Goal: Use online tool/utility: Utilize a website feature to perform a specific function

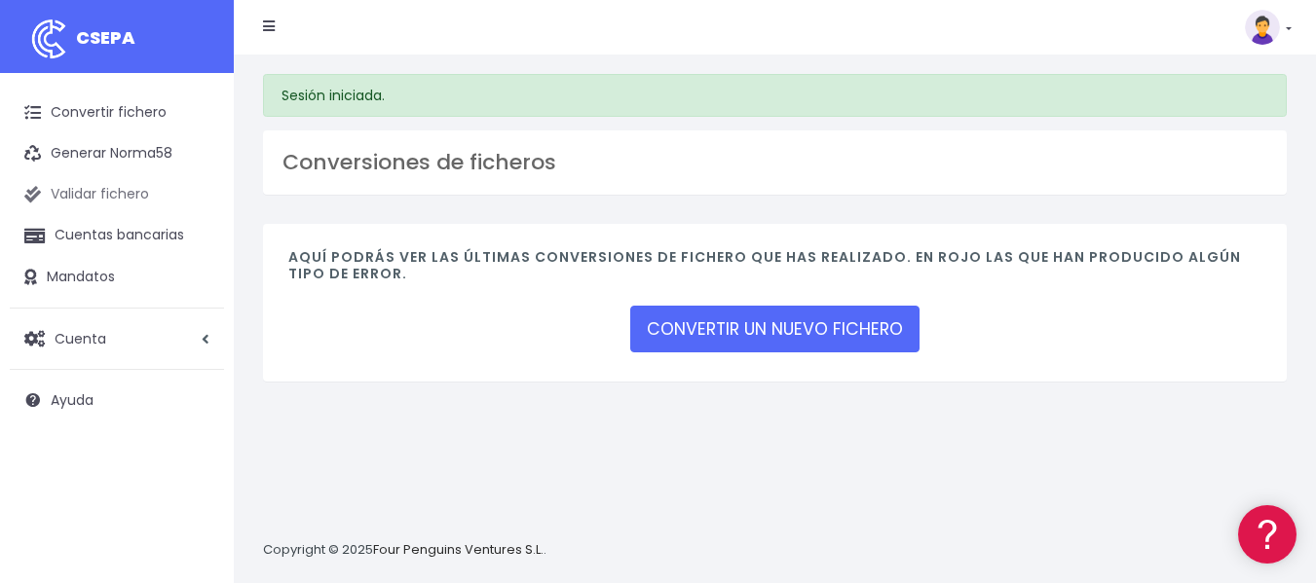
click at [143, 188] on link "Validar fichero" at bounding box center [117, 194] width 214 height 41
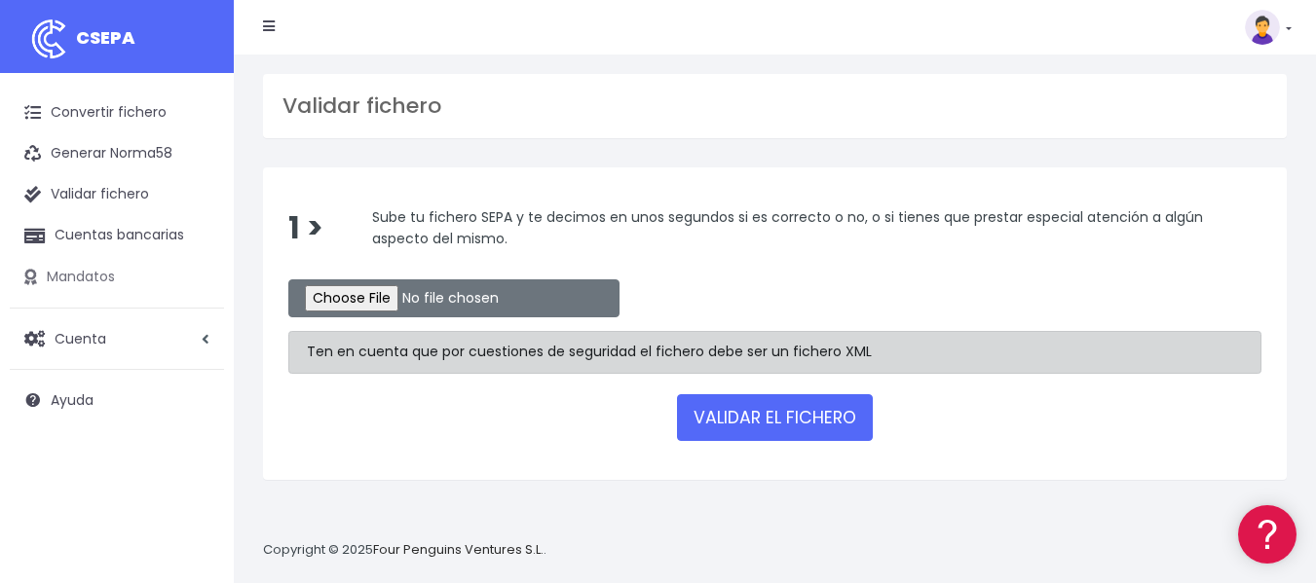
click at [103, 276] on link "Mandatos" at bounding box center [117, 277] width 214 height 41
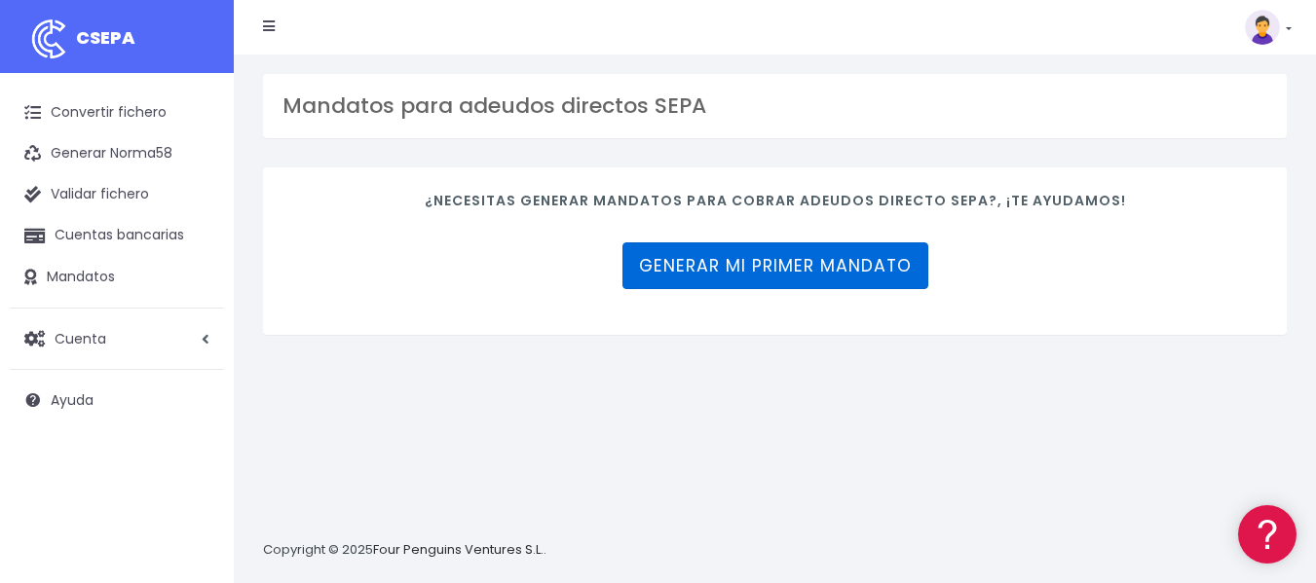
click at [658, 261] on link "Generar mi primer mandato" at bounding box center [775, 266] width 306 height 47
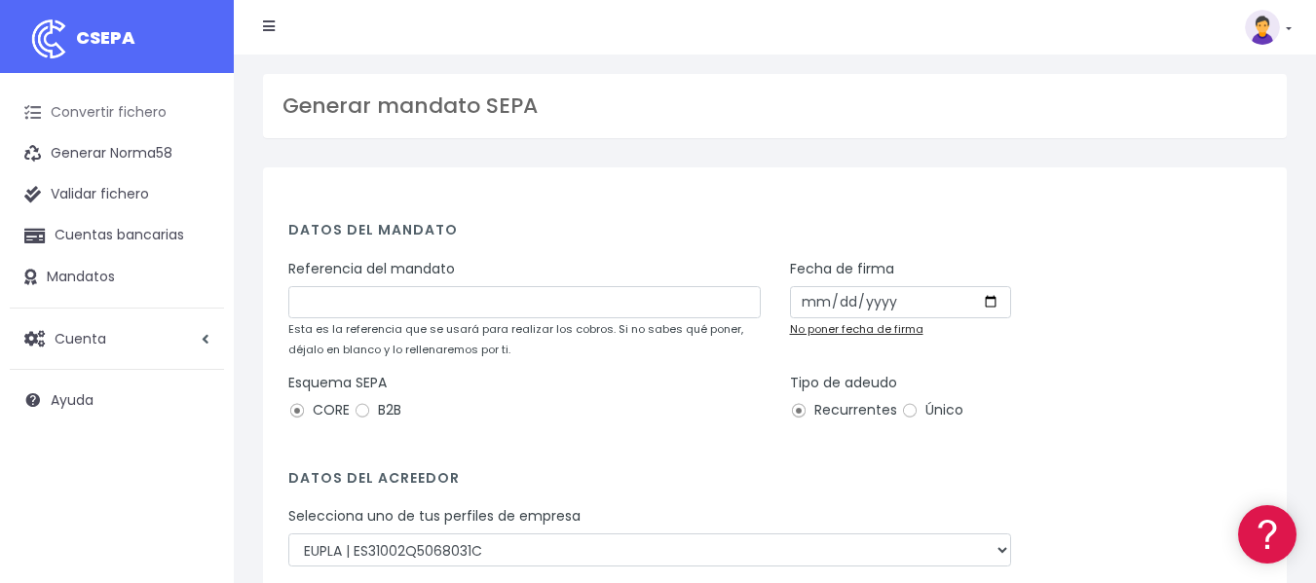
click at [158, 110] on link "Convertir fichero" at bounding box center [117, 113] width 214 height 41
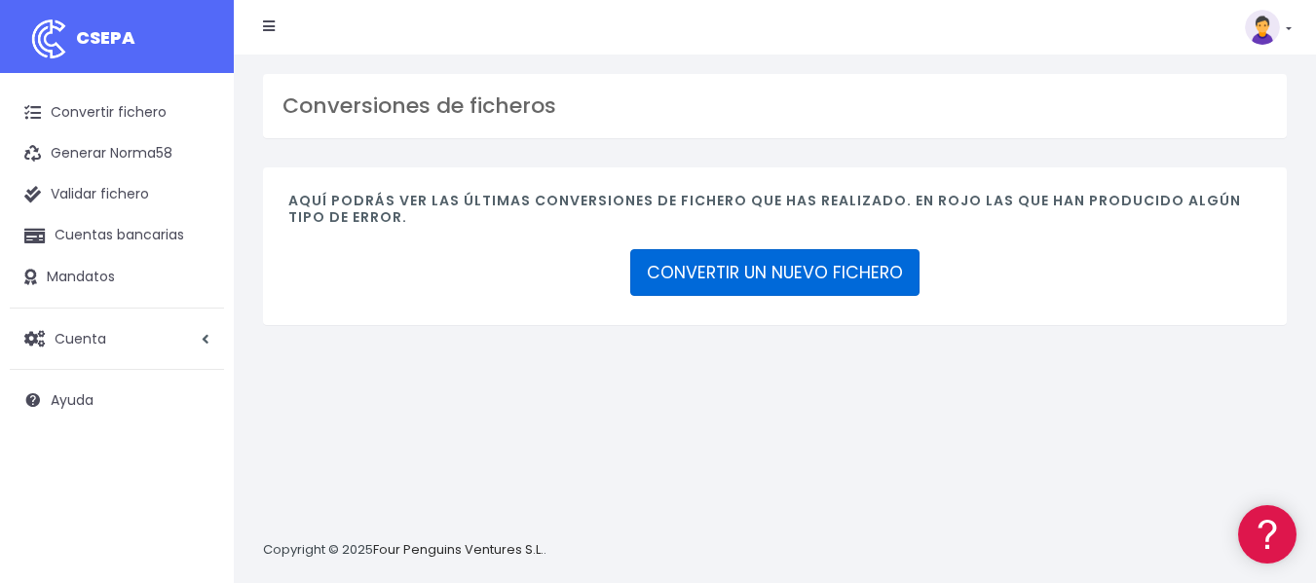
click at [701, 277] on link "CONVERTIR UN NUEVO FICHERO" at bounding box center [774, 272] width 289 height 47
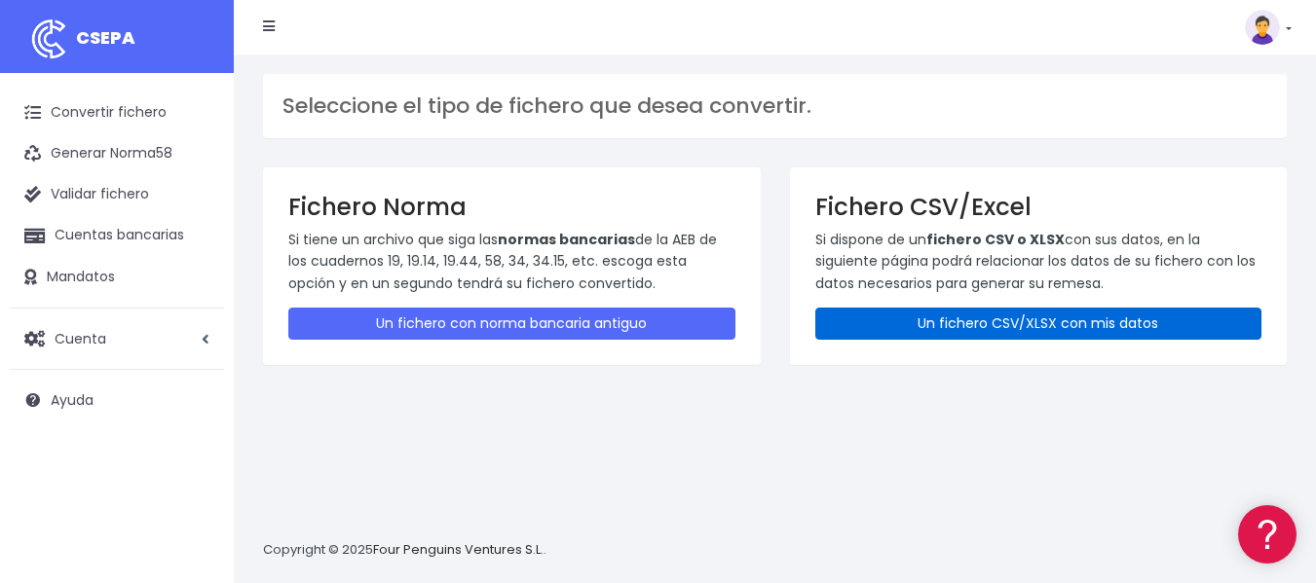
click at [933, 328] on link "Un fichero CSV/XLSX con mis datos" at bounding box center [1038, 324] width 447 height 32
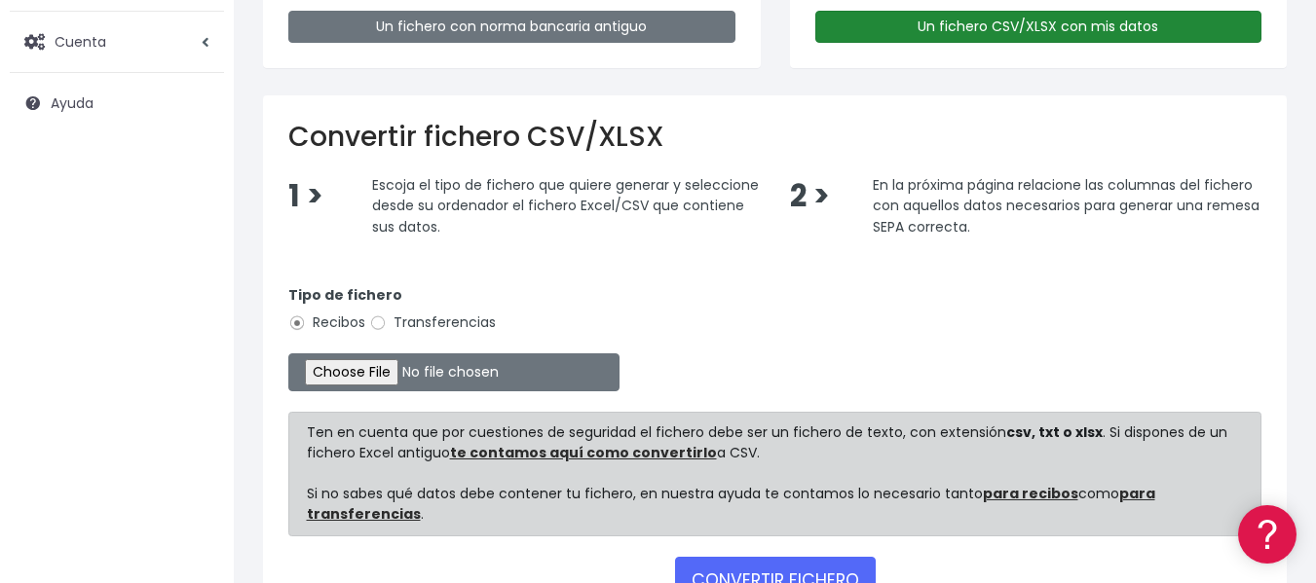
scroll to position [298, 0]
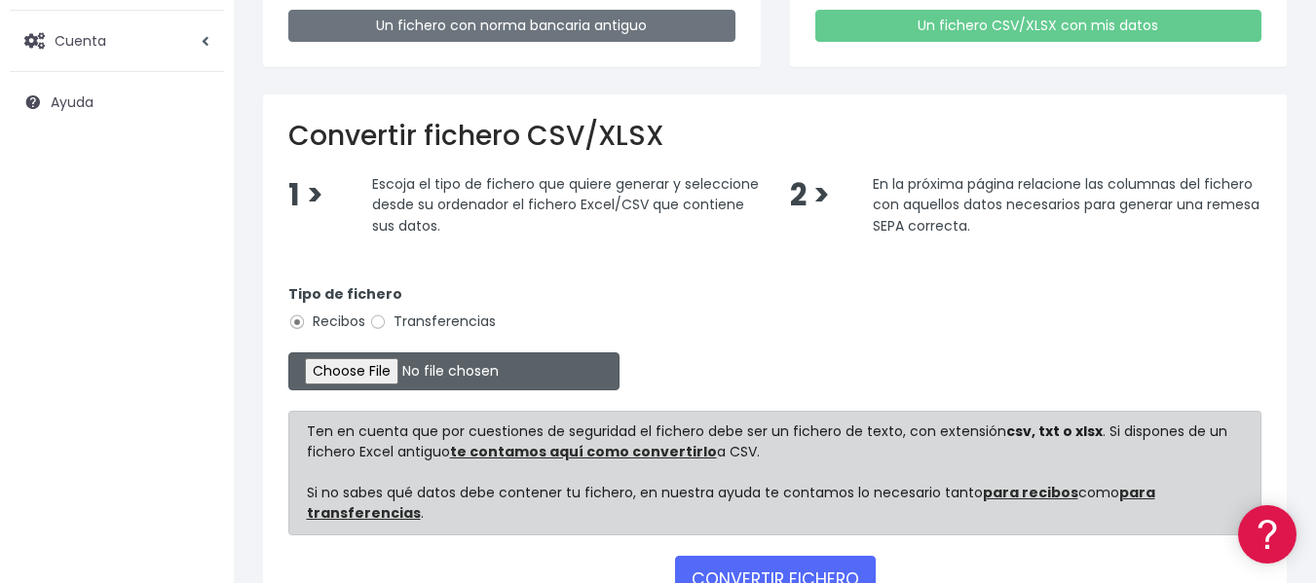
click at [357, 368] on input "file" at bounding box center [453, 372] width 331 height 38
click at [383, 376] on input "file" at bounding box center [453, 372] width 331 height 38
type input "C:\fakepath\MATRICULA_Y_TASAS_CORREGIDO_FINAL.xlsx"
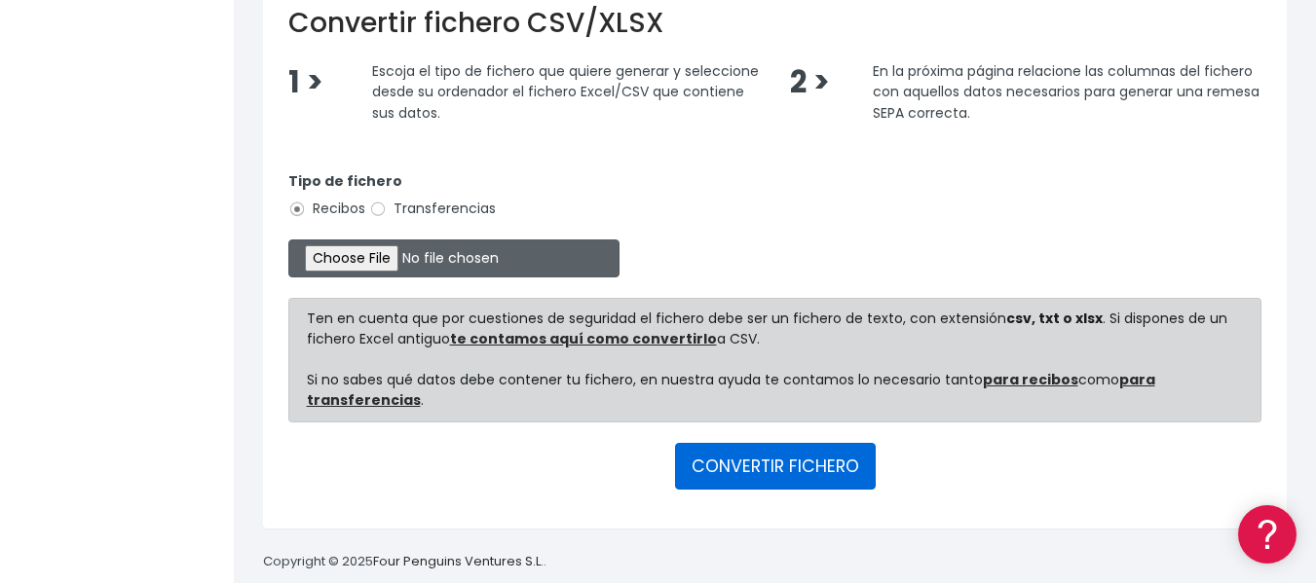
scroll to position [441, 0]
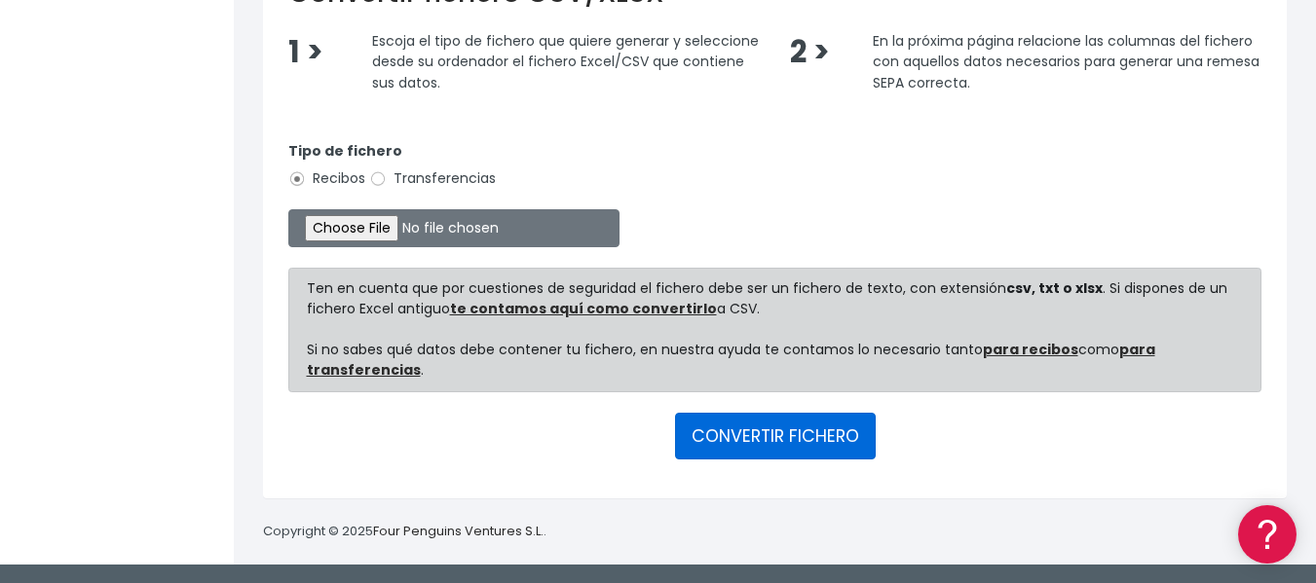
click at [765, 430] on button "CONVERTIR FICHERO" at bounding box center [775, 436] width 201 height 47
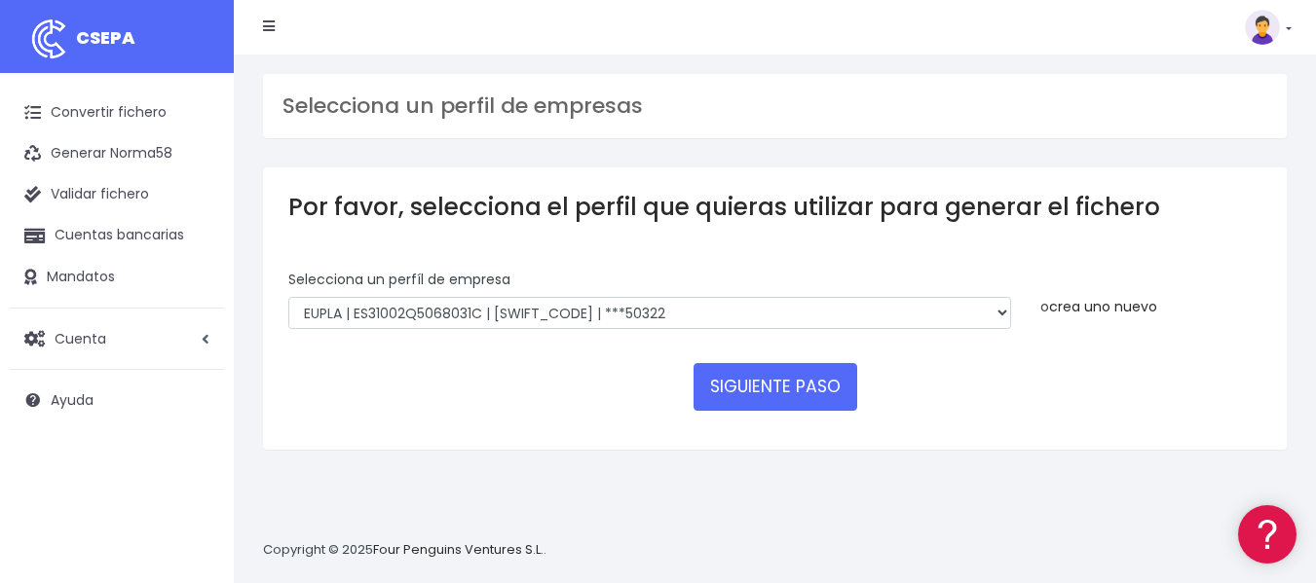
click at [1104, 308] on link "crea uno nuevo" at bounding box center [1103, 306] width 108 height 19
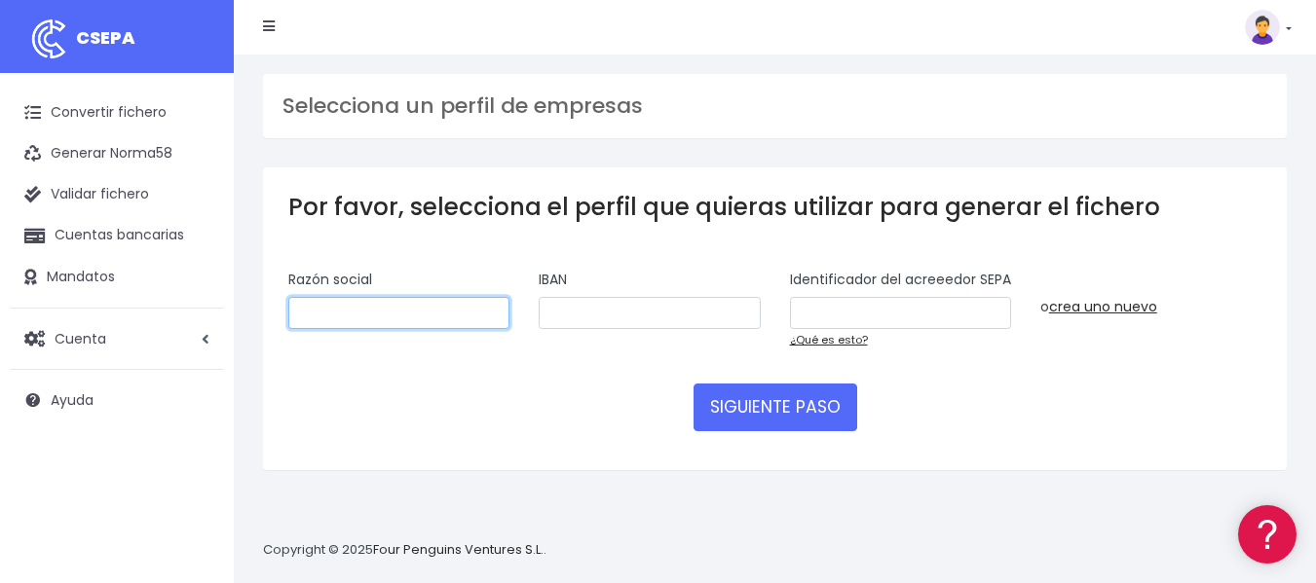
click at [450, 317] on input "text" at bounding box center [398, 313] width 221 height 33
paste input "EUPLA UNIZAR"
type input "EUPLA UNIZAR"
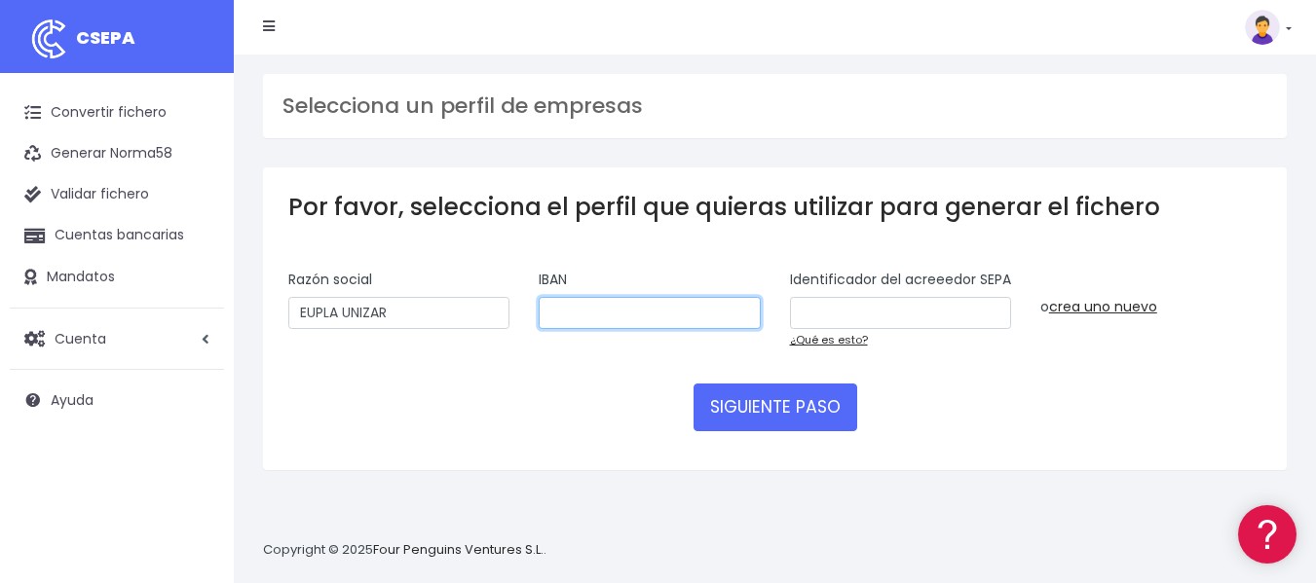
click at [707, 318] on input "text" at bounding box center [649, 313] width 221 height 33
paste input "ES7620850118980330716951"
type input "ES7620850118980330716951"
click at [839, 348] on link "¿Qué es esto?" at bounding box center [829, 340] width 78 height 16
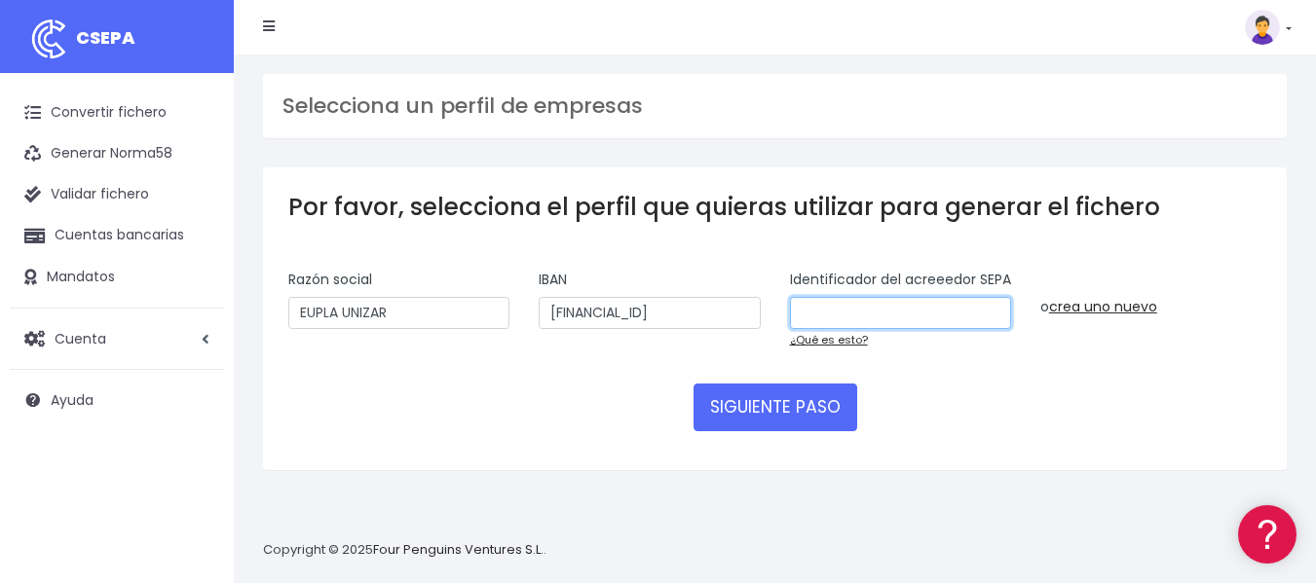
click at [888, 330] on input "text" at bounding box center [900, 313] width 221 height 33
paste input "ES31002Q5068031C"
type input "ES31002Q5068031C"
click at [927, 395] on form "Selecciona un perfíl de empresa EUPLA | ES31002Q5068031C | CAZRES2ZXXX | ***503…" at bounding box center [774, 357] width 973 height 175
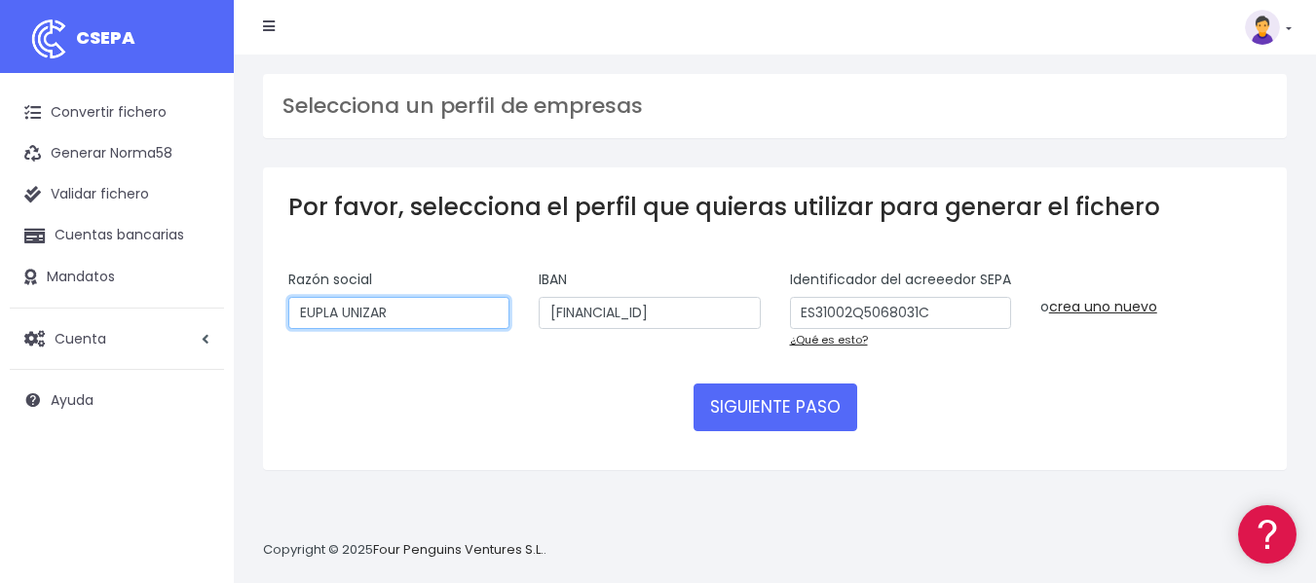
drag, startPoint x: 400, startPoint y: 312, endPoint x: 191, endPoint y: 312, distance: 209.4
click at [191, 312] on div "CSEPA Convertir fichero Generar Norma58 Validar fichero Cuentas bancarias Manda…" at bounding box center [658, 291] width 1316 height 583
type input "Escuela Universitaria Politécnica de La Almunia - EUPLA"
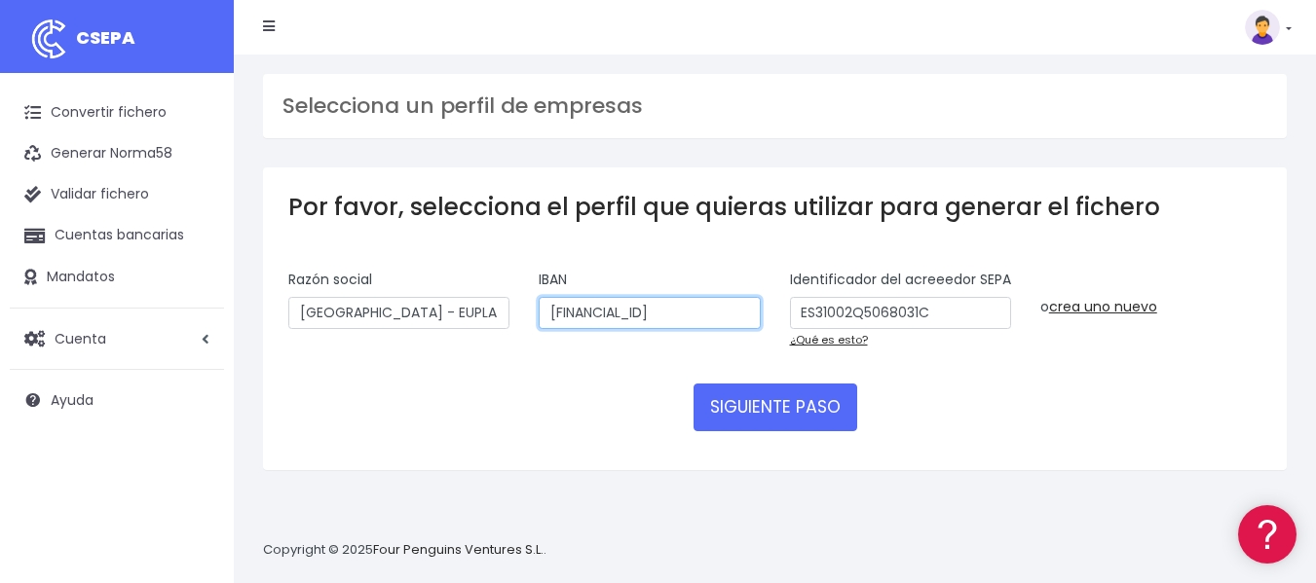
click at [704, 316] on input "ES7620850118980330716951" at bounding box center [649, 313] width 221 height 33
drag, startPoint x: 746, startPoint y: 314, endPoint x: 507, endPoint y: 312, distance: 238.6
click at [507, 312] on div "Razón social Escuela Universitaria Politécnica de La Almunia - EUPLA IBAN ES762…" at bounding box center [775, 317] width 1002 height 94
click at [624, 318] on input "text" at bounding box center [649, 313] width 221 height 33
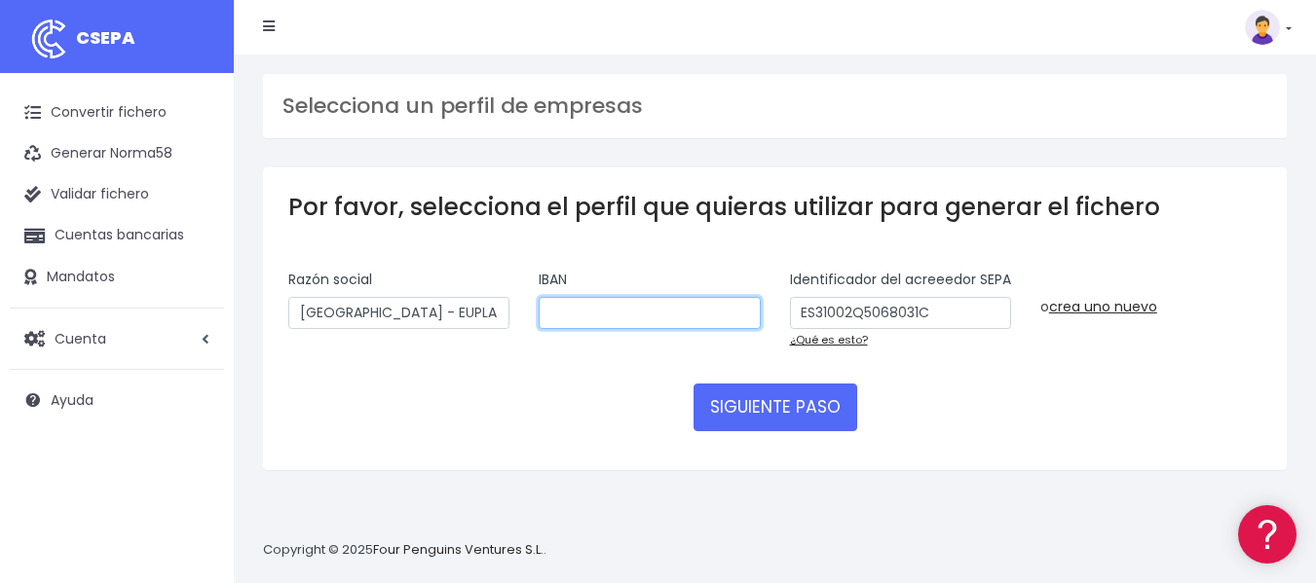
paste input "20851017240300050322"
drag, startPoint x: 551, startPoint y: 312, endPoint x: 585, endPoint y: 291, distance: 39.8
click at [551, 311] on input "20851017240300050322" at bounding box center [649, 313] width 221 height 33
drag, startPoint x: 737, startPoint y: 314, endPoint x: 369, endPoint y: 295, distance: 368.6
click at [369, 295] on div "Razón social Escuela Universitaria Politécnica de La Almunia - EUPLA IBAN 20851…" at bounding box center [775, 317] width 1002 height 94
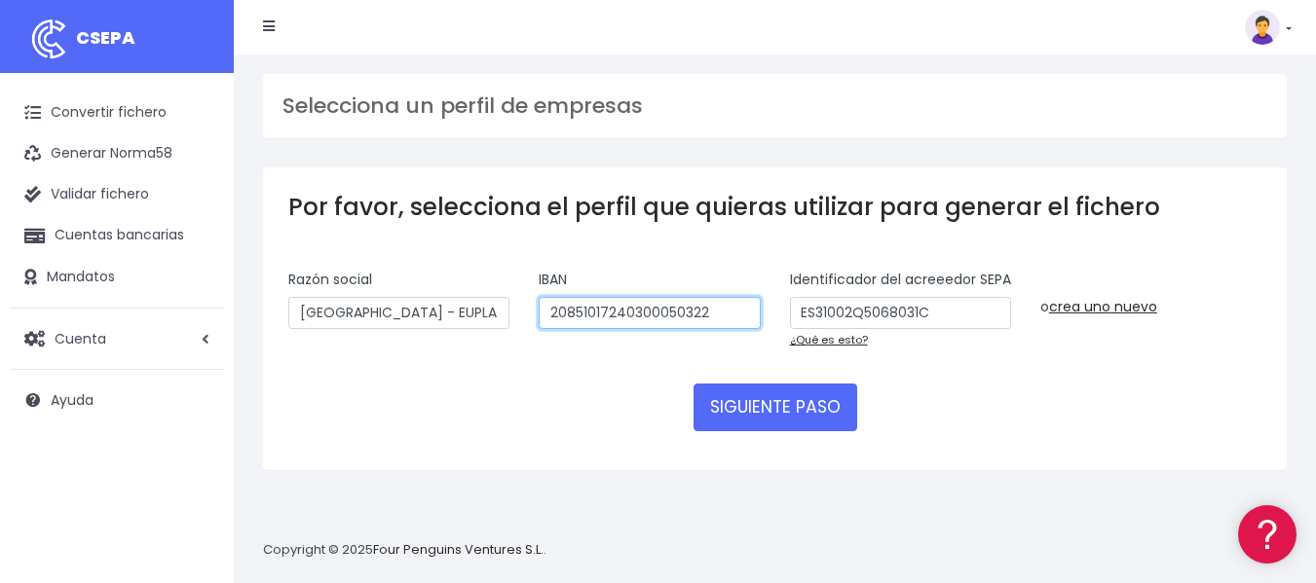
paste input "ES21"
type input "ES2120851017240300050322"
click at [992, 393] on form "Selecciona un perfíl de empresa EUPLA | ES31002Q5068031C | CAZRES2ZXXX | ***503…" at bounding box center [774, 357] width 973 height 175
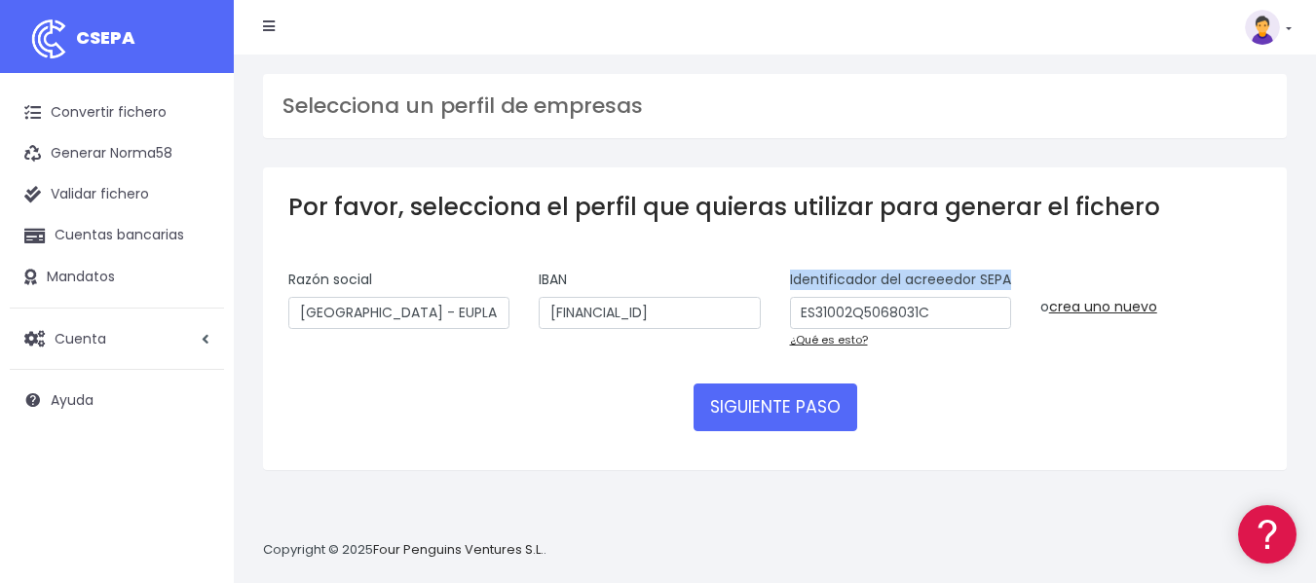
drag, startPoint x: 825, startPoint y: 292, endPoint x: 782, endPoint y: 279, distance: 45.0
click at [782, 279] on div "Identificador del acreeedor SEPA ES31002Q5068031C ¿Qué es esto?" at bounding box center [900, 317] width 250 height 94
copy label "Identificador del acreeedor SEPA"
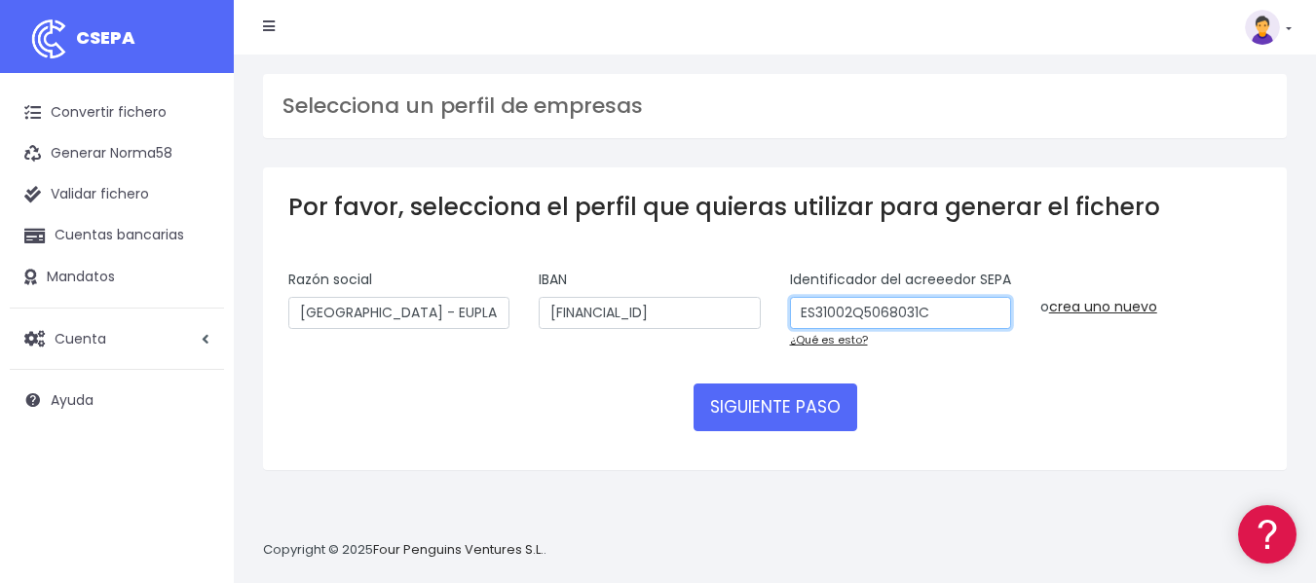
drag, startPoint x: 948, startPoint y: 335, endPoint x: 677, endPoint y: 324, distance: 271.0
click at [677, 324] on div "Razón social Escuela Universitaria Politécnica de La Almunia - EUPLA IBAN ES212…" at bounding box center [775, 317] width 1002 height 94
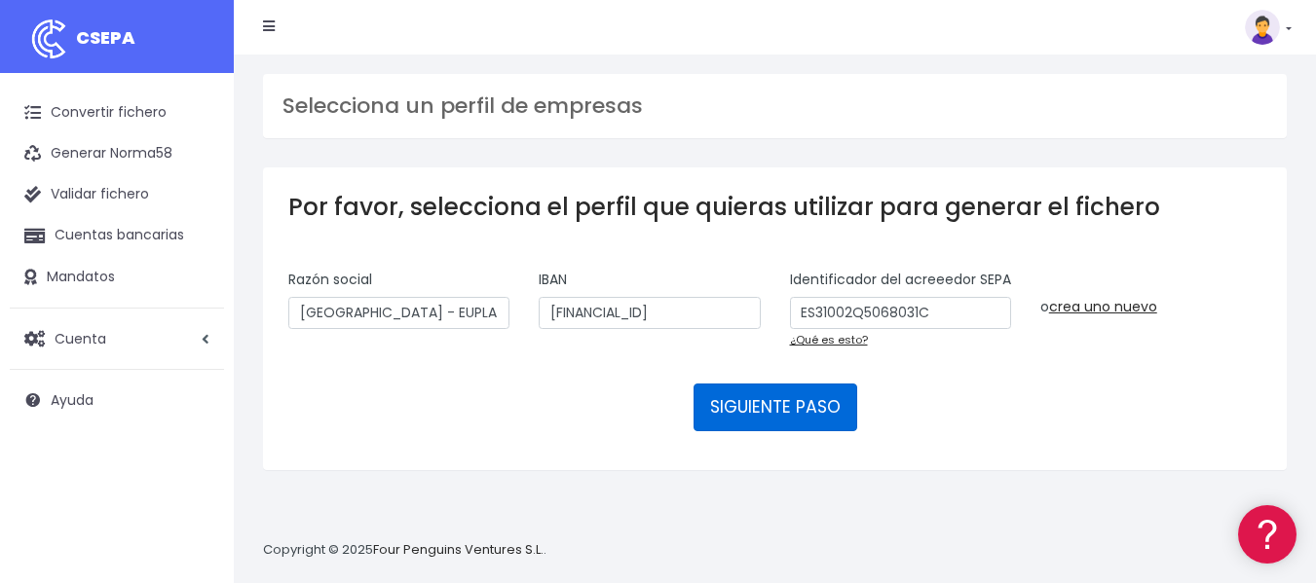
click at [815, 425] on button "SIGUIENTE PASO" at bounding box center [775, 407] width 164 height 47
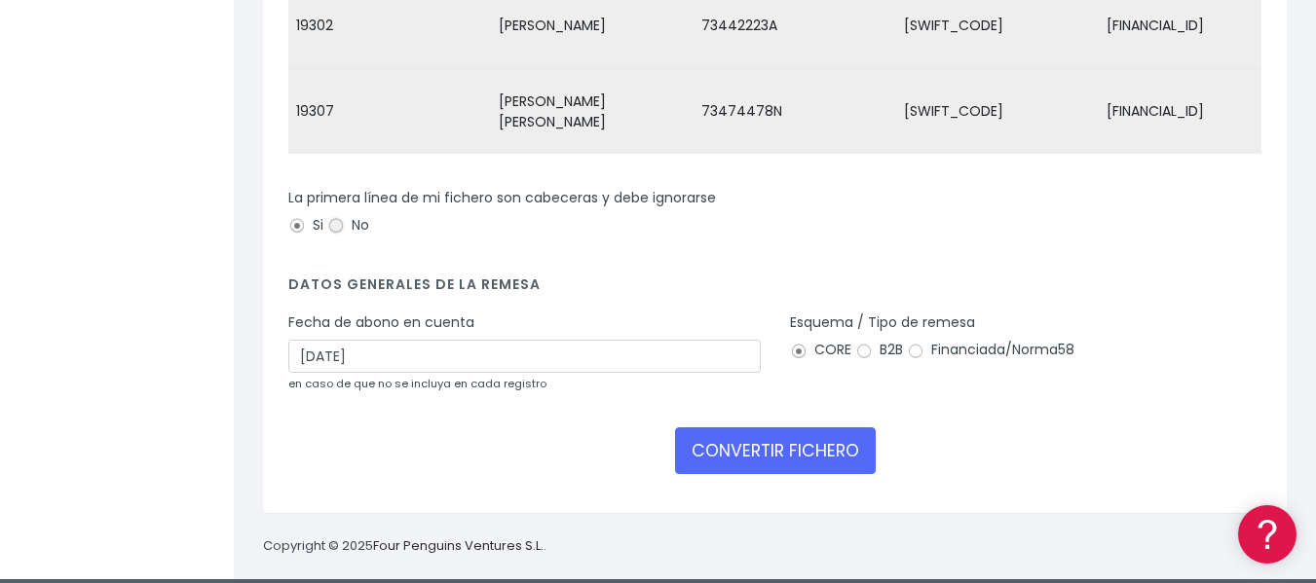
click at [339, 235] on input "No" at bounding box center [336, 226] width 18 height 18
radio input "true"
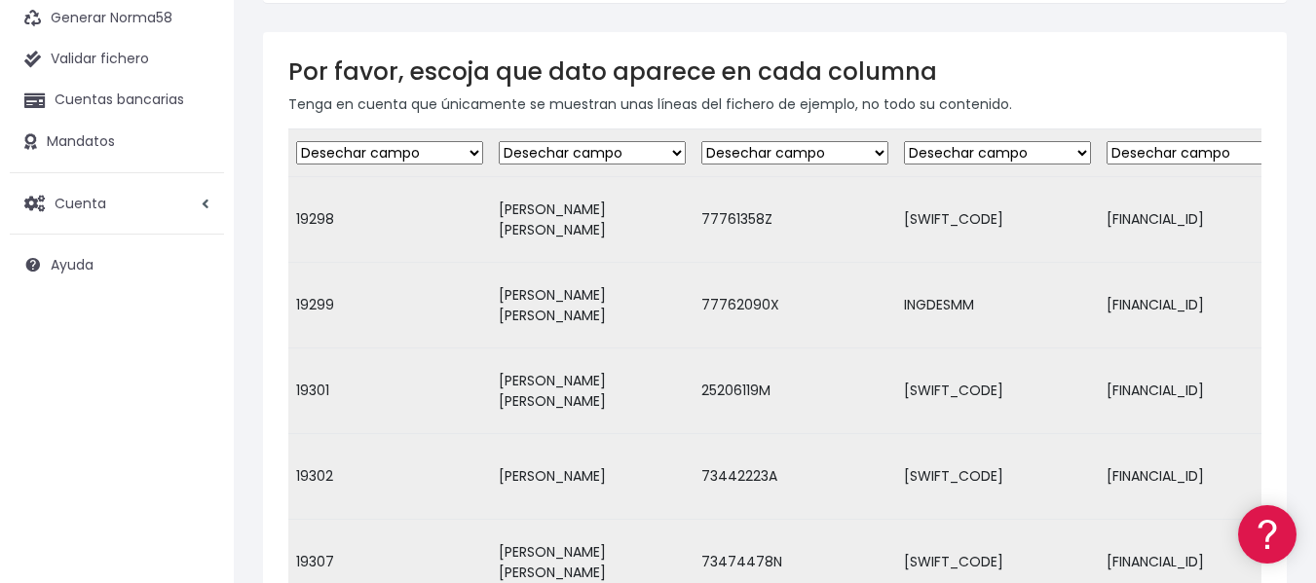
scroll to position [136, 0]
click at [593, 151] on select "Desechar campo Cliente: nombre Cliente: DNI Cliente: Email Cliente: Dirección C…" at bounding box center [592, 151] width 187 height 23
select select "debtor"
click at [499, 140] on select "Desechar campo Cliente: nombre Cliente: DNI Cliente: Email Cliente: Dirección C…" at bounding box center [592, 151] width 187 height 23
click at [470, 152] on select "Desechar campo Cliente: nombre Cliente: DNI Cliente: Email Cliente: Dirección C…" at bounding box center [389, 151] width 187 height 23
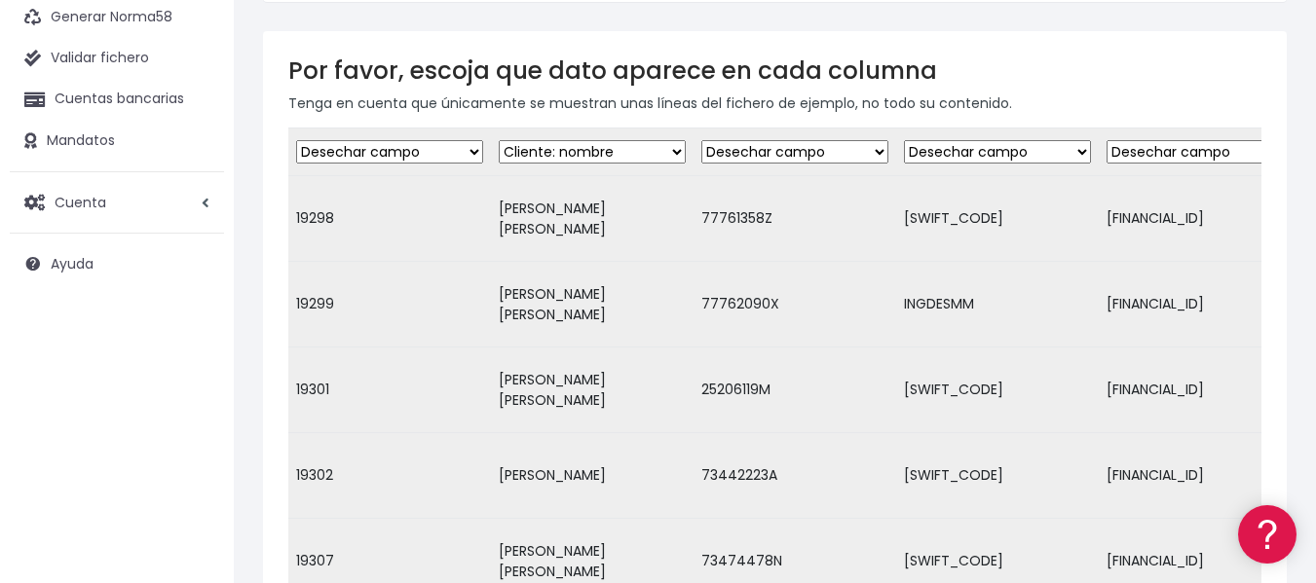
select select "customer_reference"
click at [296, 140] on select "Desechar campo Cliente: nombre Cliente: DNI Cliente: Email Cliente: Dirección C…" at bounding box center [389, 151] width 187 height 23
click at [856, 150] on select "Desechar campo Cliente: nombre Cliente: DNI Cliente: Email Cliente: Dirección C…" at bounding box center [794, 151] width 187 height 23
select select "taxid"
click at [701, 140] on select "Desechar campo Cliente: nombre Cliente: DNI Cliente: Email Cliente: Dirección C…" at bounding box center [794, 151] width 187 height 23
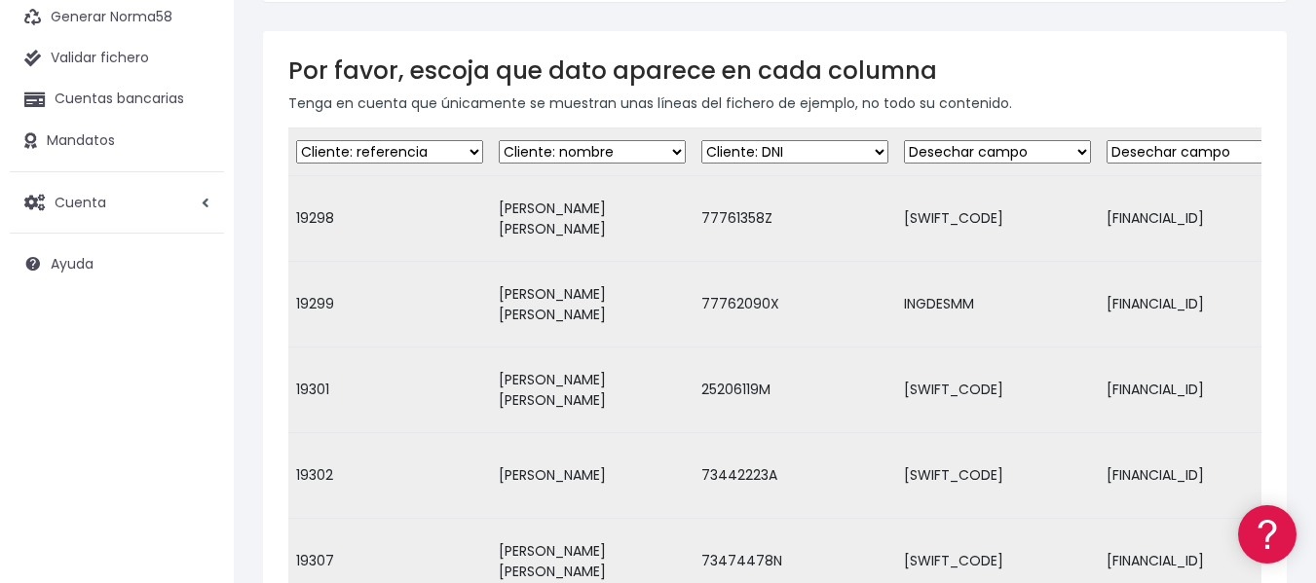
click at [1058, 155] on select "Desechar campo Cliente: nombre Cliente: DNI Cliente: Email Cliente: Dirección C…" at bounding box center [997, 151] width 187 height 23
click at [1058, 150] on select "Desechar campo Cliente: nombre Cliente: DNI Cliente: Email Cliente: Dirección C…" at bounding box center [997, 151] width 187 height 23
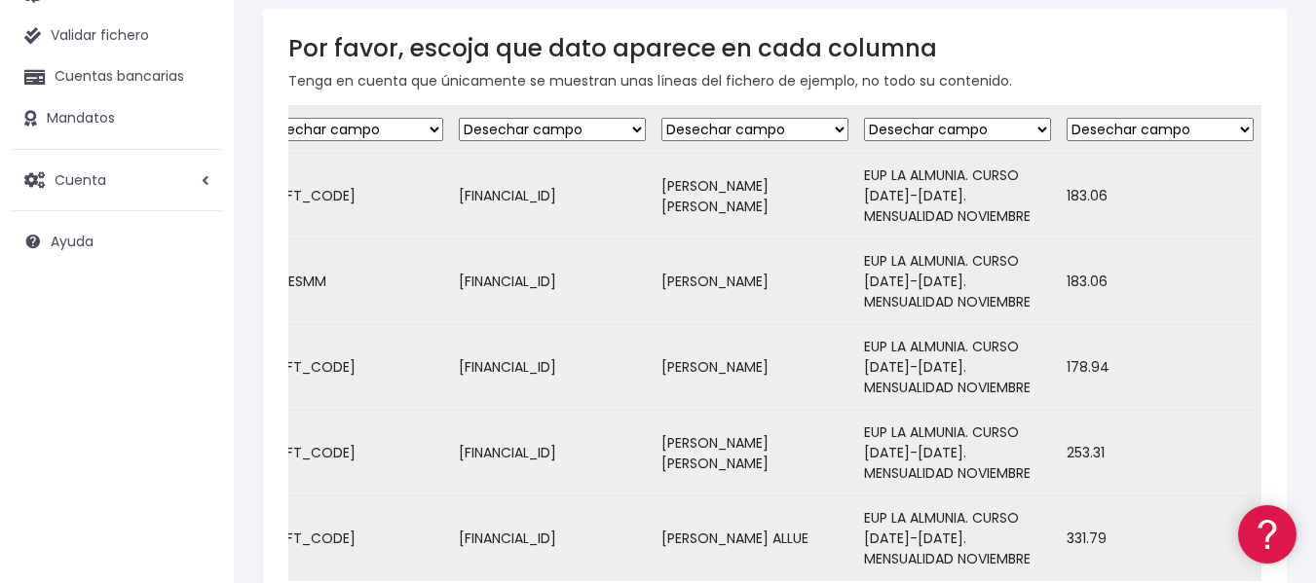
scroll to position [158, 0]
click at [1170, 127] on select "Desechar campo Cliente: nombre Cliente: DNI Cliente: Email Cliente: Dirección C…" at bounding box center [1159, 130] width 187 height 23
select select "amount"
click at [1066, 119] on select "Desechar campo Cliente: nombre Cliente: DNI Cliente: Email Cliente: Dirección C…" at bounding box center [1159, 130] width 187 height 23
click at [1022, 128] on select "Desechar campo Cliente: nombre Cliente: DNI Cliente: Email Cliente: Dirección C…" at bounding box center [957, 130] width 187 height 23
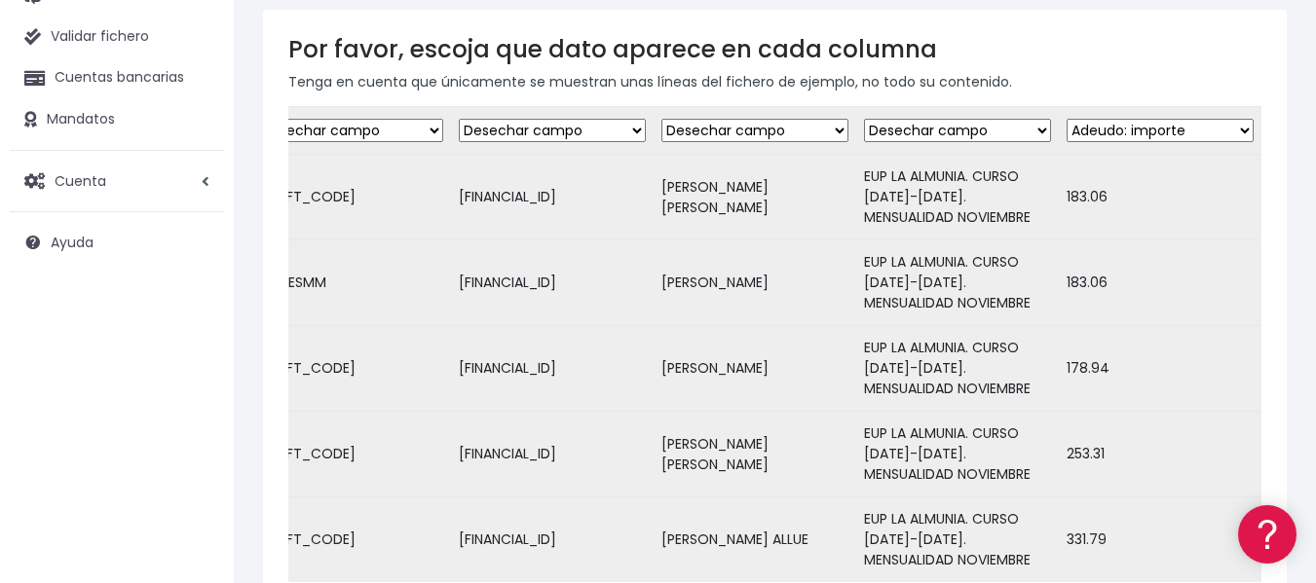
select select "description"
click at [864, 119] on select "Desechar campo Cliente: nombre Cliente: DNI Cliente: Email Cliente: Dirección C…" at bounding box center [957, 130] width 187 height 23
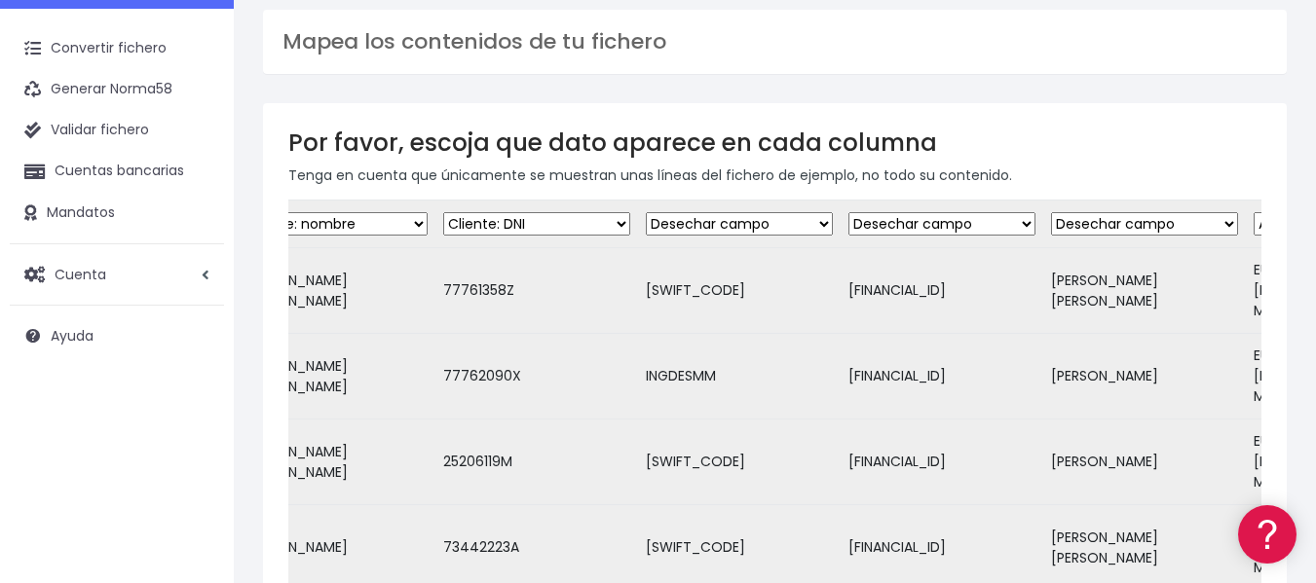
scroll to position [0, 0]
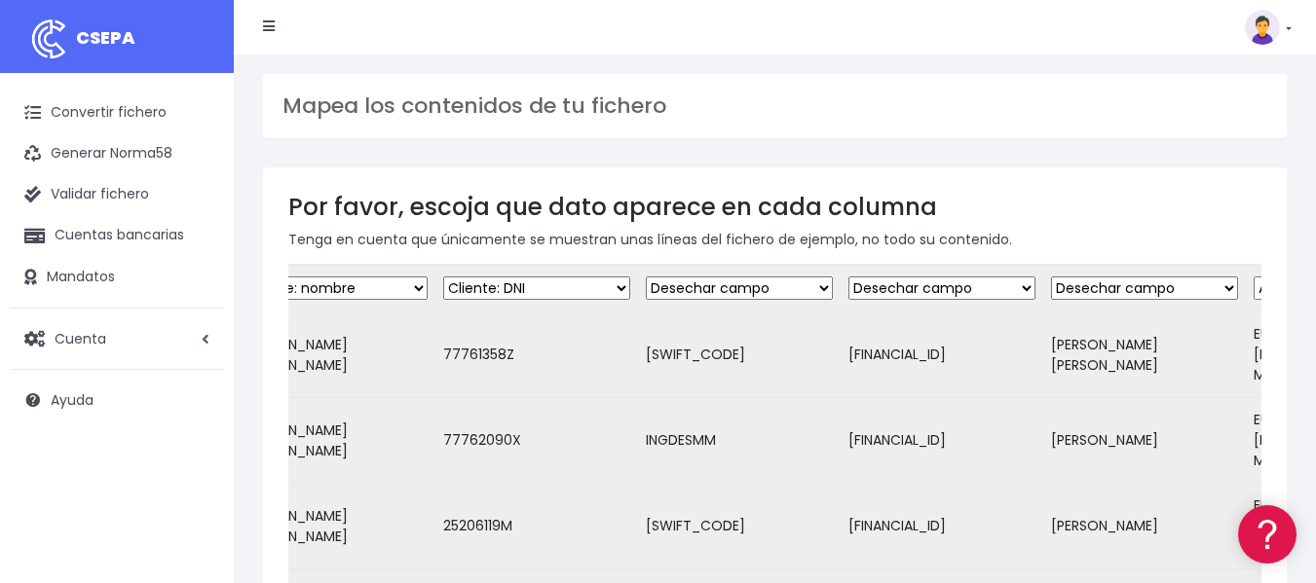
click at [753, 284] on select "Desechar campo Cliente: nombre Cliente: DNI Cliente: Email Cliente: Dirección C…" at bounding box center [739, 288] width 187 height 23
click at [927, 291] on select "Desechar campo Cliente: nombre Cliente: DNI Cliente: Email Cliente: Dirección C…" at bounding box center [941, 288] width 187 height 23
click at [1154, 208] on h3 "Por favor, escoja que dato aparece en cada columna" at bounding box center [774, 207] width 973 height 28
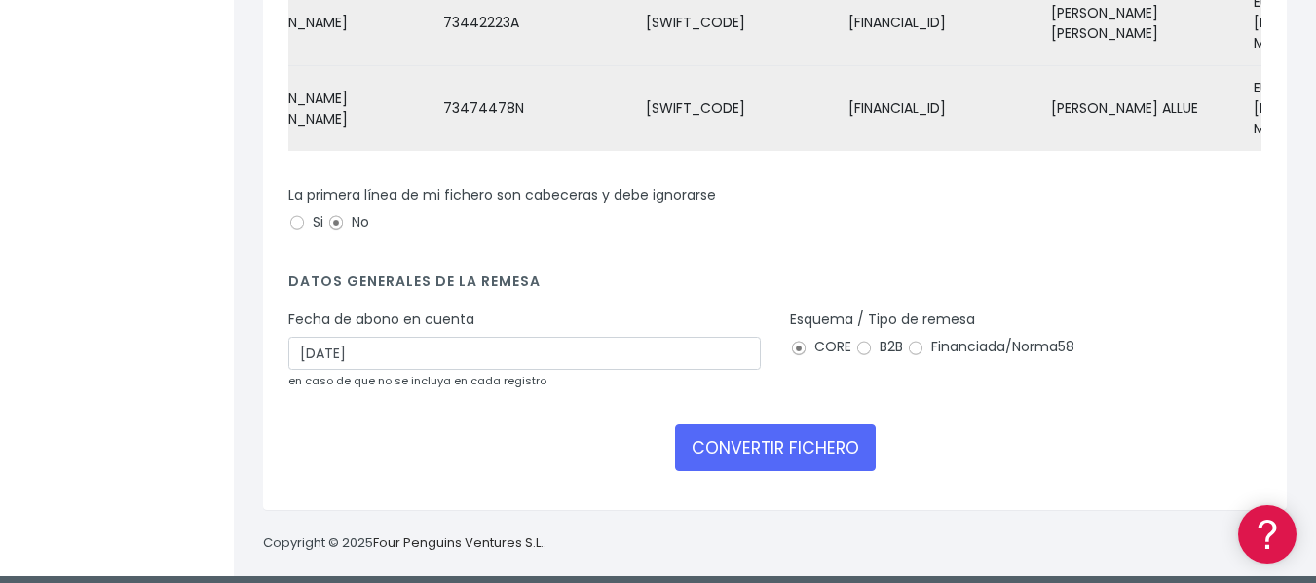
scroll to position [590, 0]
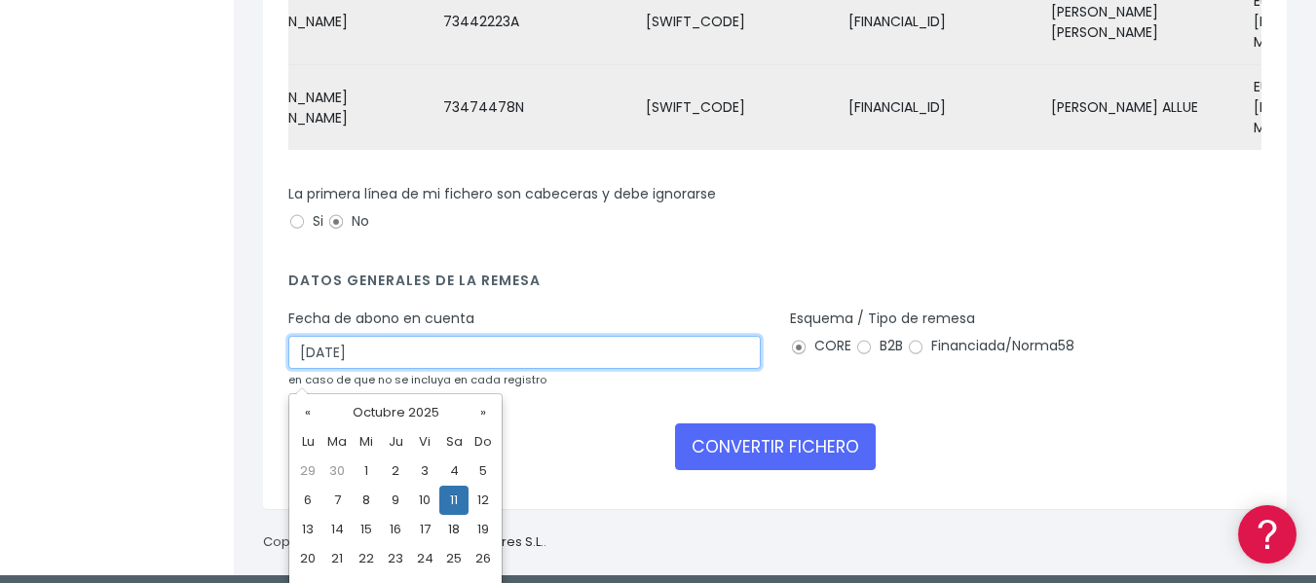
click at [306, 365] on input "11/10/2025" at bounding box center [524, 352] width 472 height 33
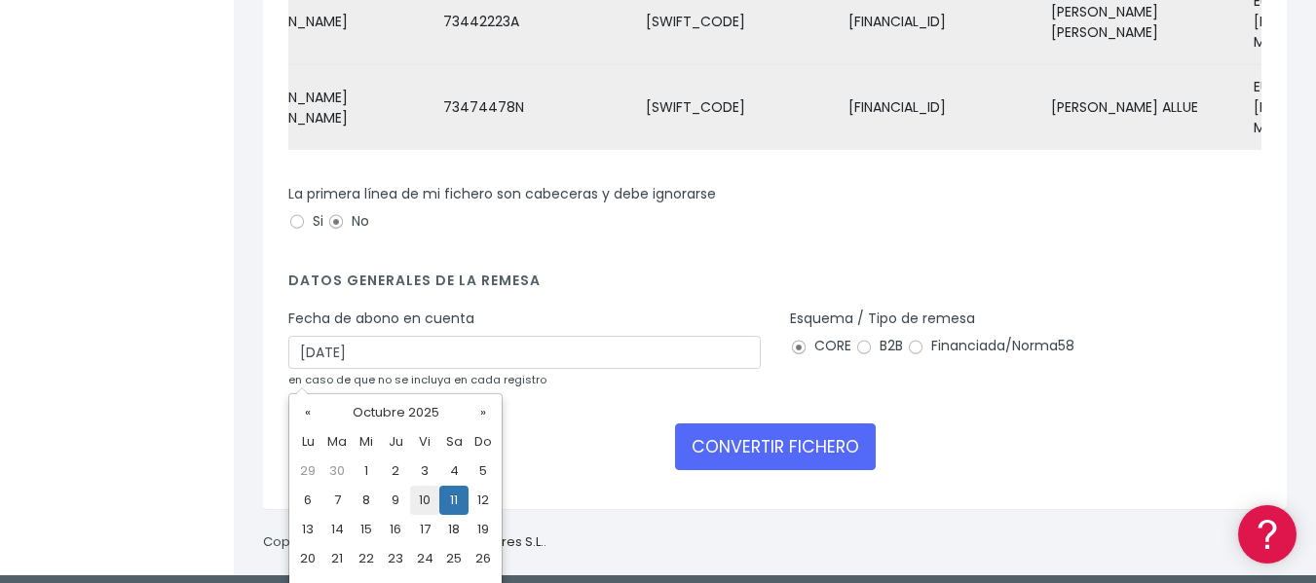
click at [426, 496] on td "10" at bounding box center [424, 500] width 29 height 29
type input "10/10/2025"
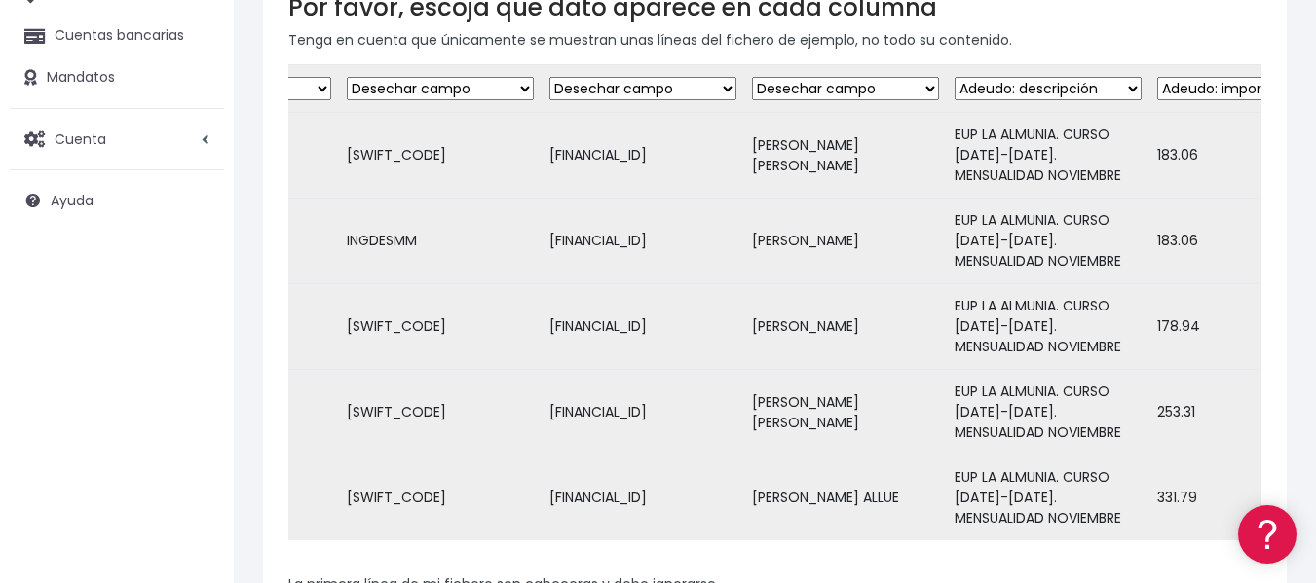
scroll to position [0, 489]
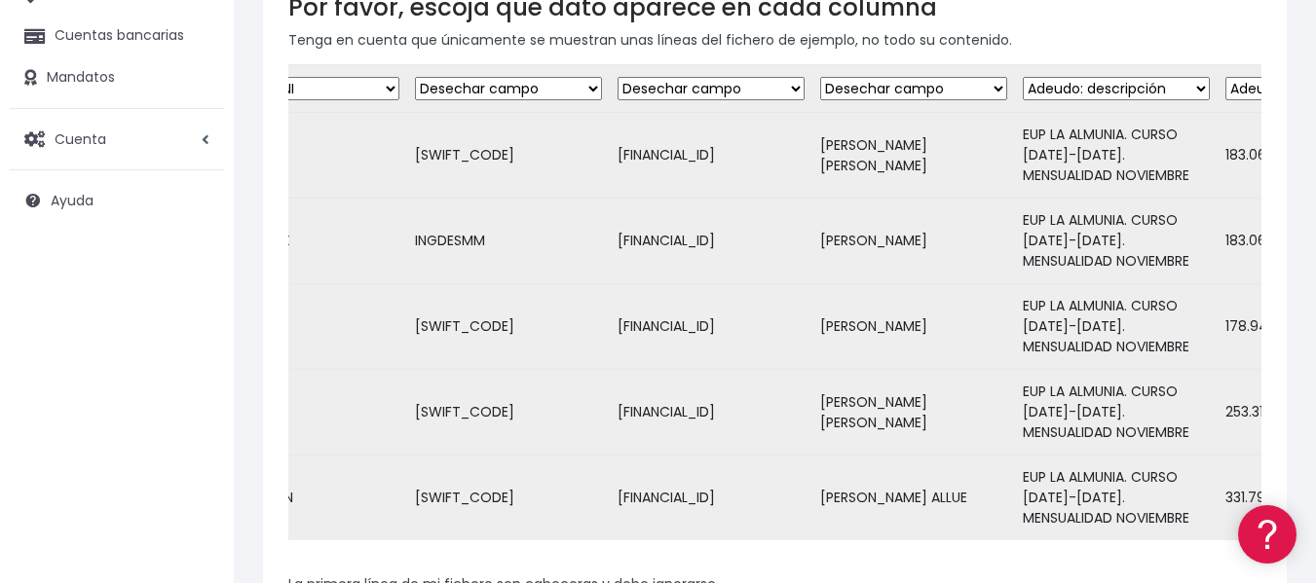
click at [794, 88] on select "Desechar campo Cliente: nombre Cliente: DNI Cliente: Email Cliente: Dirección C…" at bounding box center [710, 88] width 187 height 23
select select "iban"
click at [617, 77] on select "Desechar campo Cliente: nombre Cliente: DNI Cliente: Email Cliente: Dirección C…" at bounding box center [710, 88] width 187 height 23
click at [447, 158] on td "CAZRES2Z" at bounding box center [508, 156] width 203 height 86
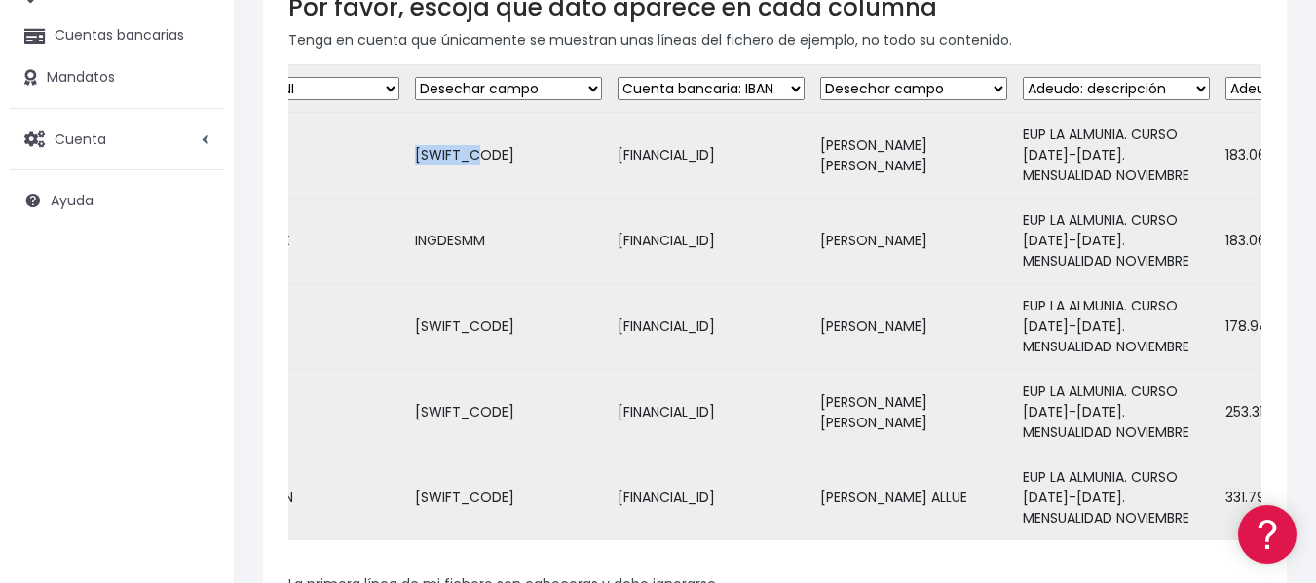
copy td "CAZRES2Z"
click at [596, 86] on select "Desechar campo Cliente: nombre Cliente: DNI Cliente: Email Cliente: Dirección C…" at bounding box center [508, 88] width 187 height 23
select select "bic"
click at [415, 77] on select "Desechar campo Cliente: nombre Cliente: DNI Cliente: Email Cliente: Dirección C…" at bounding box center [508, 88] width 187 height 23
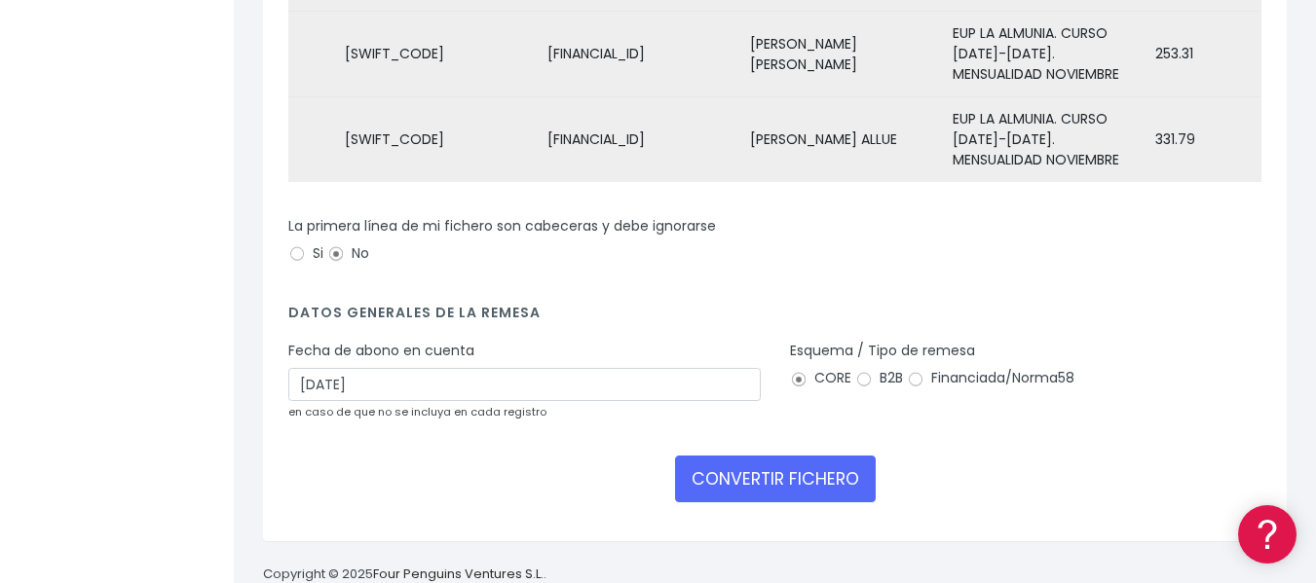
scroll to position [616, 0]
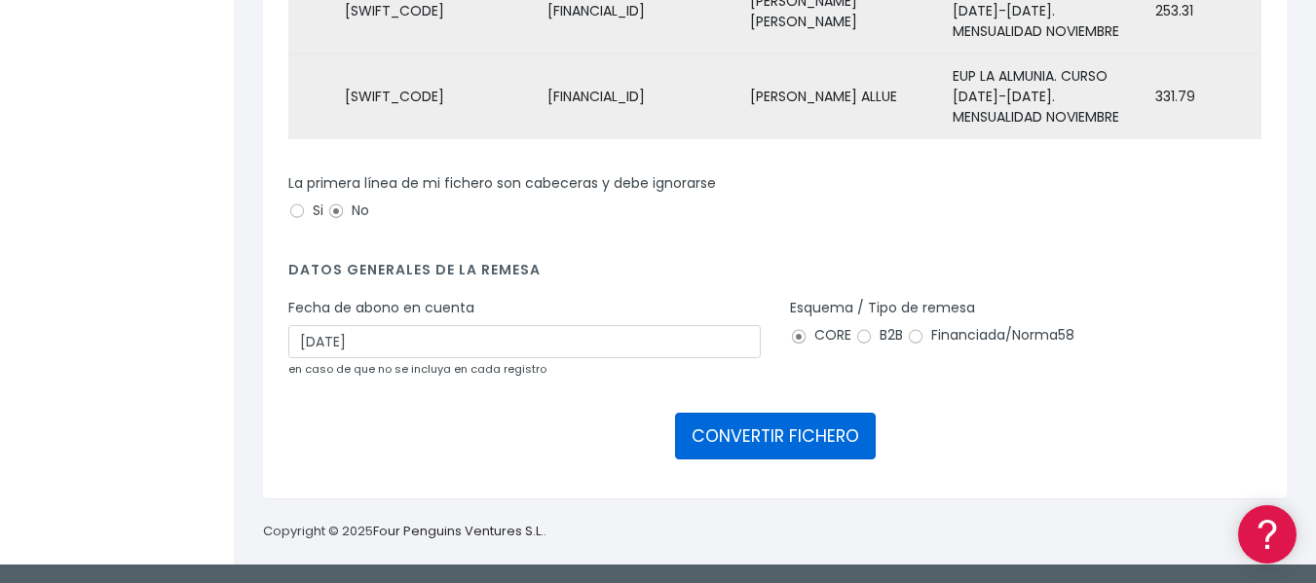
click at [784, 437] on button "CONVERTIR FICHERO" at bounding box center [775, 436] width 201 height 47
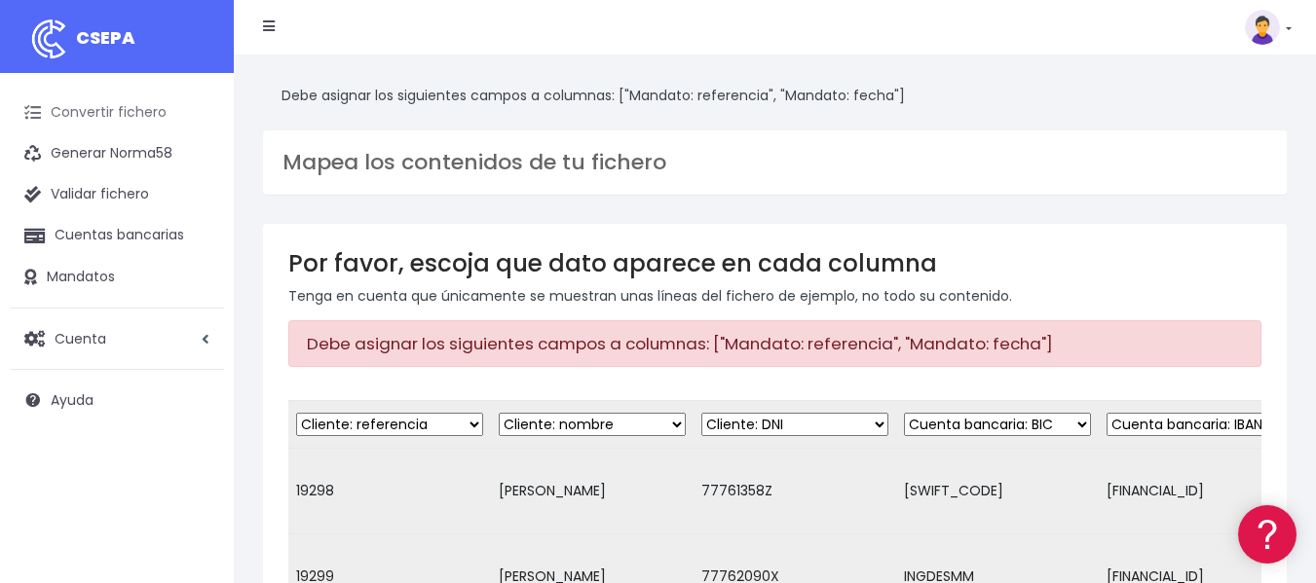
click at [134, 110] on link "Convertir fichero" at bounding box center [117, 113] width 214 height 41
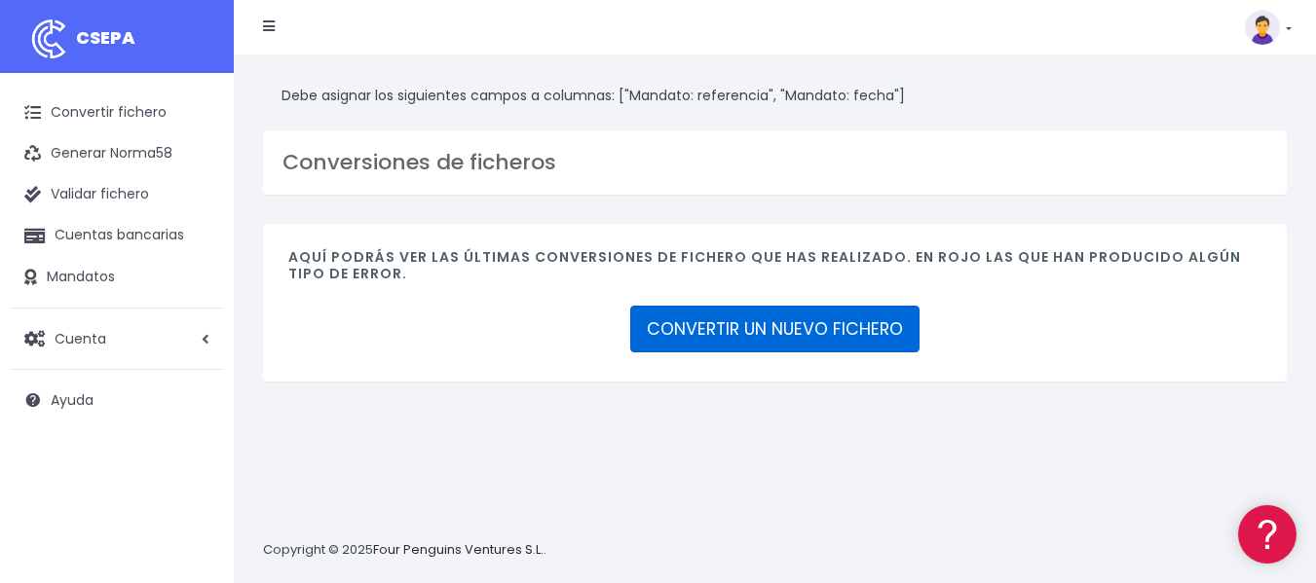
click at [697, 321] on link "CONVERTIR UN NUEVO FICHERO" at bounding box center [774, 329] width 289 height 47
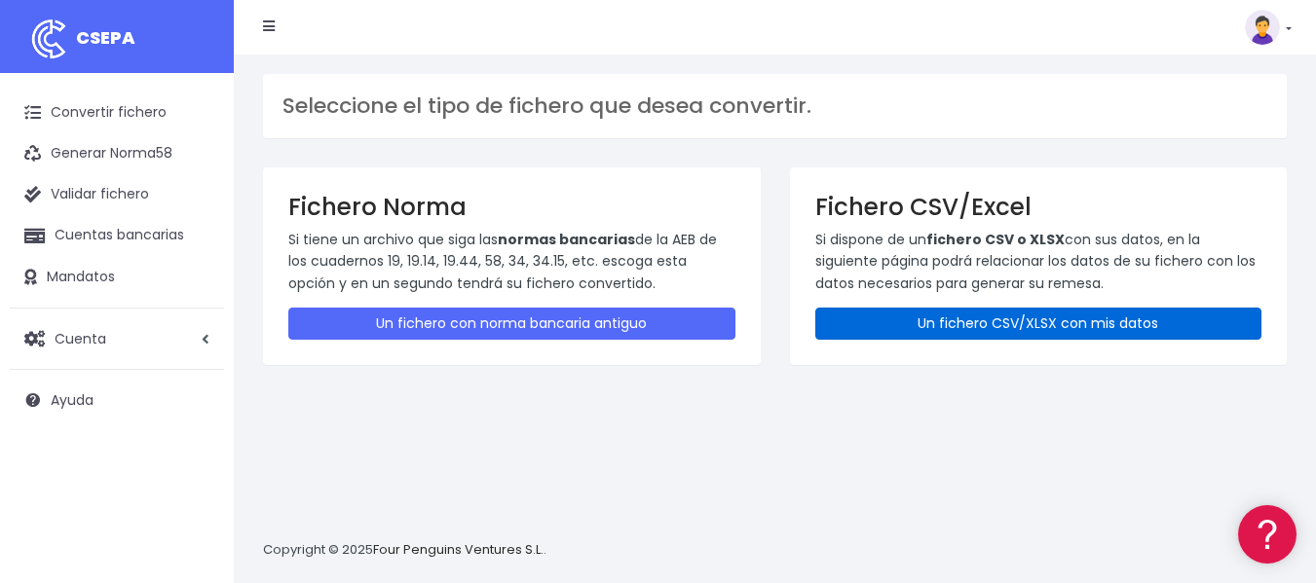
click at [918, 322] on link "Un fichero CSV/XLSX con mis datos" at bounding box center [1038, 324] width 447 height 32
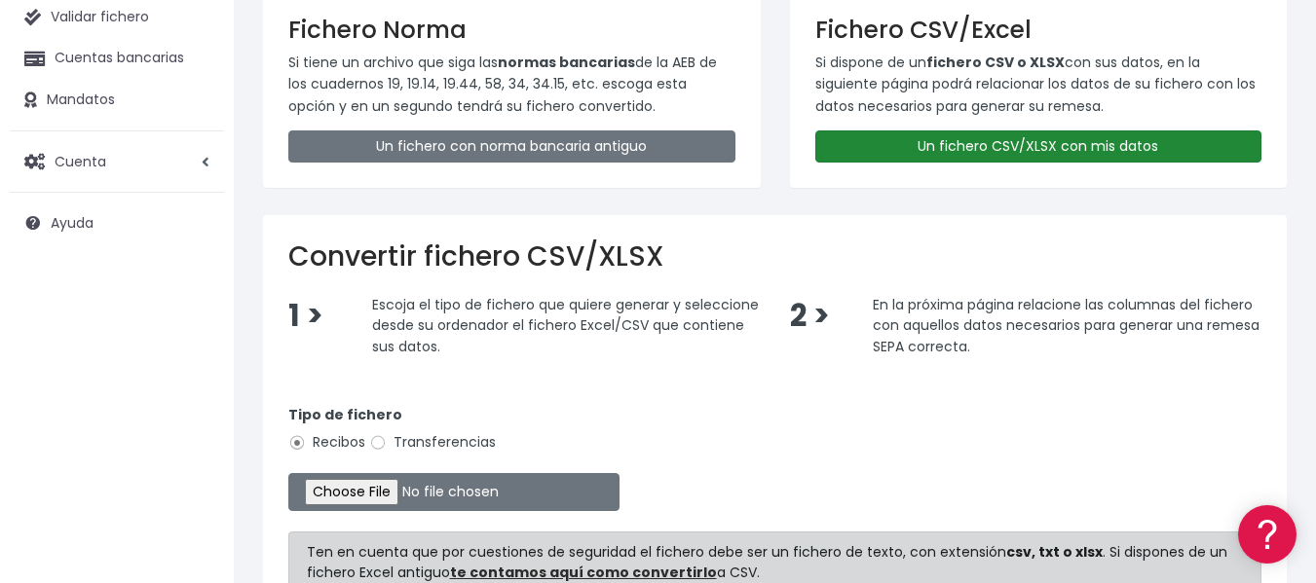
scroll to position [289, 0]
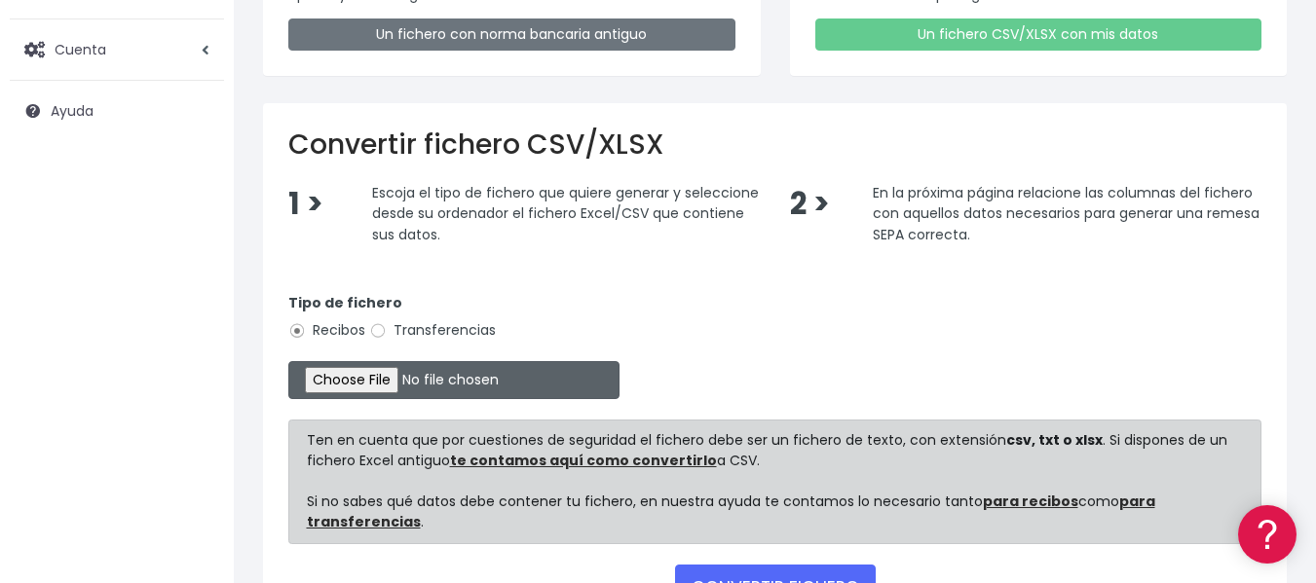
click at [378, 375] on input "file" at bounding box center [453, 380] width 331 height 38
type input "C:\fakepath\MATRICULA_Y_TASAS_CORREGIDO_FINAL_DNIS_CORREGIDOS.xlsx"
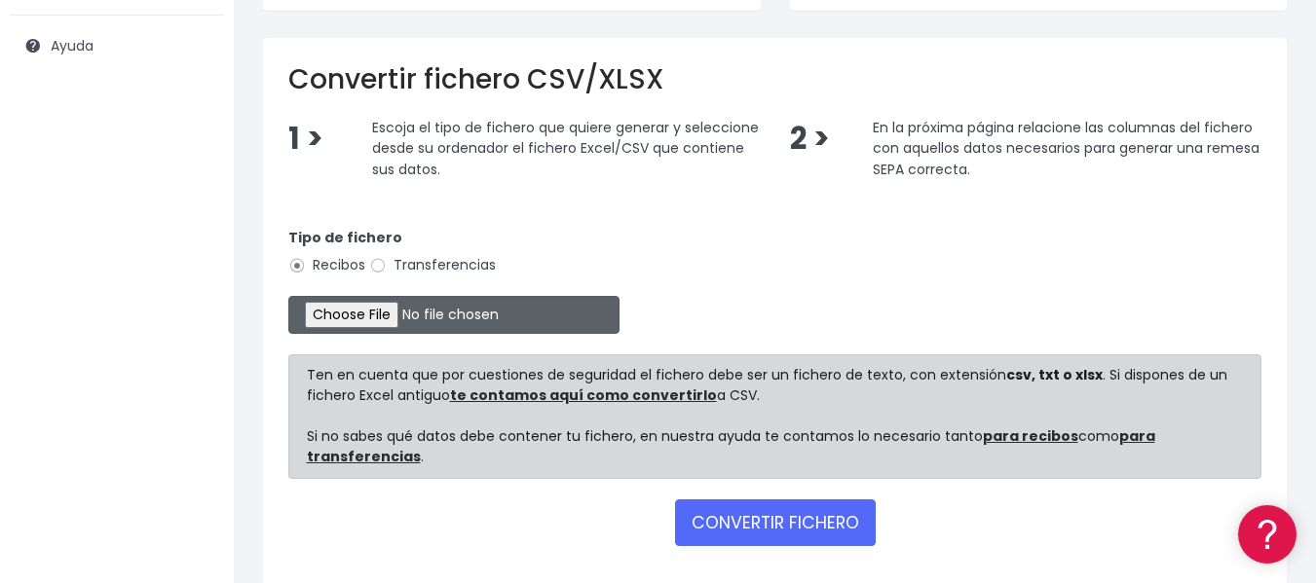
scroll to position [441, 0]
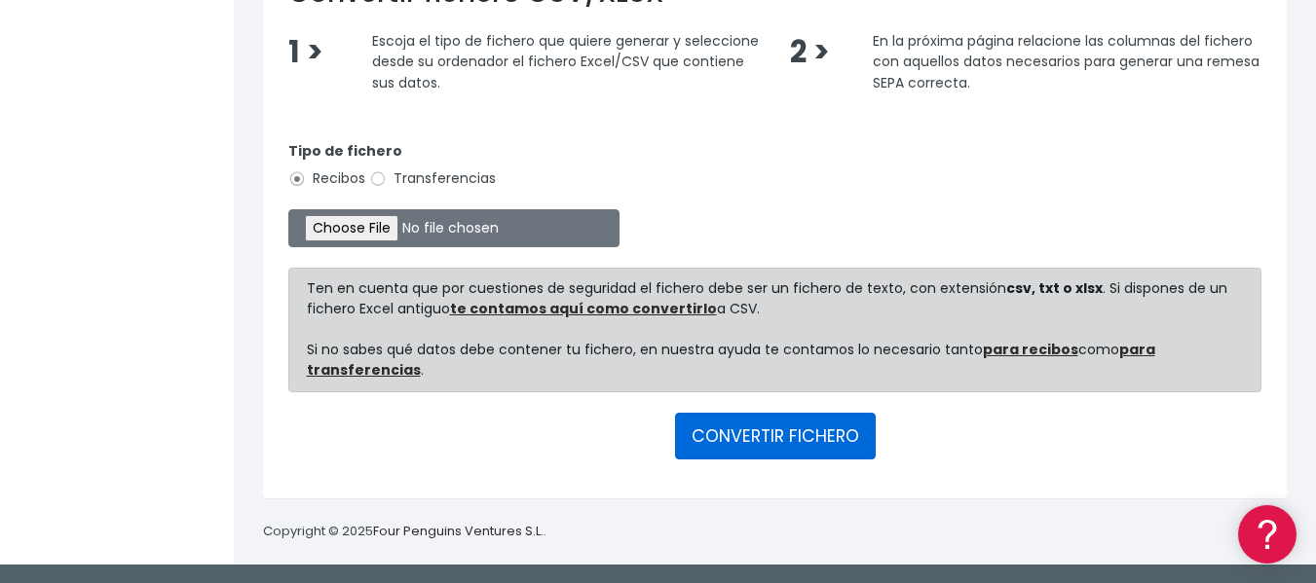
click at [808, 439] on button "CONVERTIR FICHERO" at bounding box center [775, 436] width 201 height 47
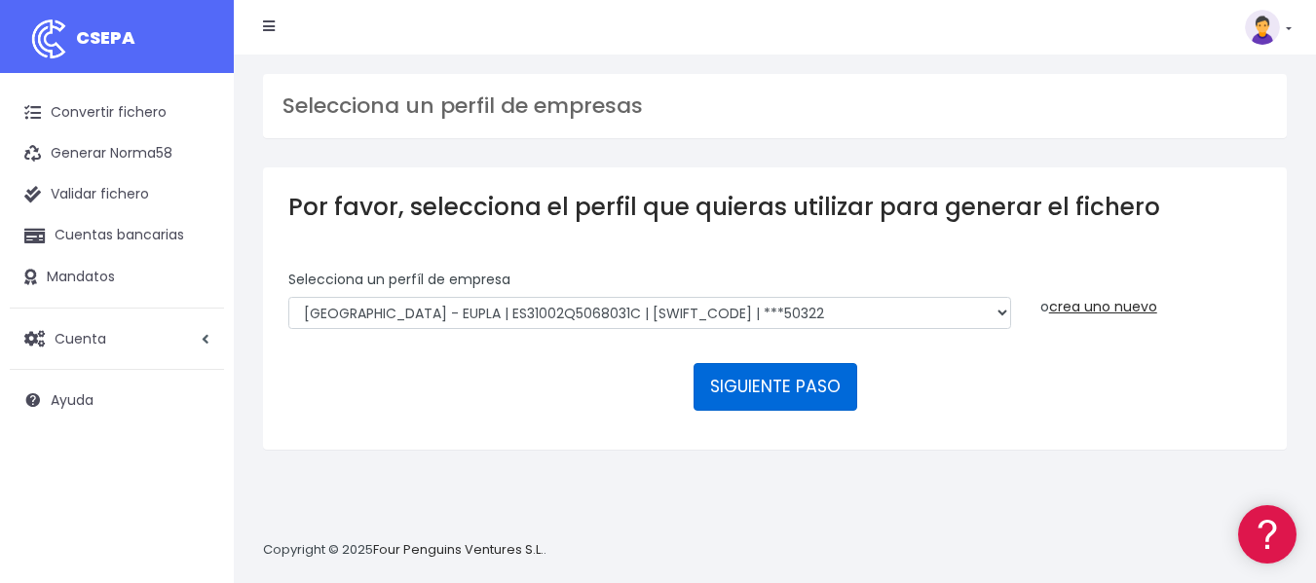
click at [761, 385] on button "SIGUIENTE PASO" at bounding box center [775, 386] width 164 height 47
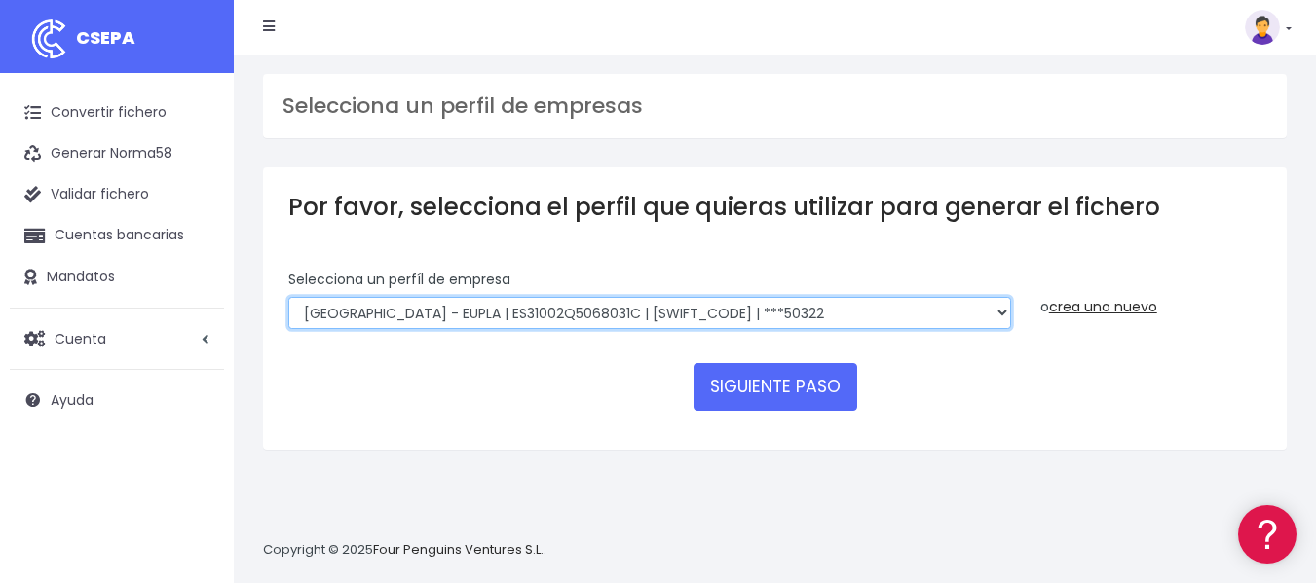
click at [999, 312] on select "[GEOGRAPHIC_DATA] - EUPLA | ES31002Q5068031C | [SWIFT_CODE] | ***50322" at bounding box center [649, 313] width 723 height 33
drag, startPoint x: 667, startPoint y: 315, endPoint x: 649, endPoint y: 328, distance: 23.0
click at [656, 320] on select "[GEOGRAPHIC_DATA] - EUPLA | ES31002Q5068031C | [SWIFT_CODE] | ***50322" at bounding box center [649, 313] width 723 height 33
click at [288, 297] on select "[GEOGRAPHIC_DATA] - EUPLA | ES31002Q5068031C | [SWIFT_CODE] | ***50322" at bounding box center [649, 313] width 723 height 33
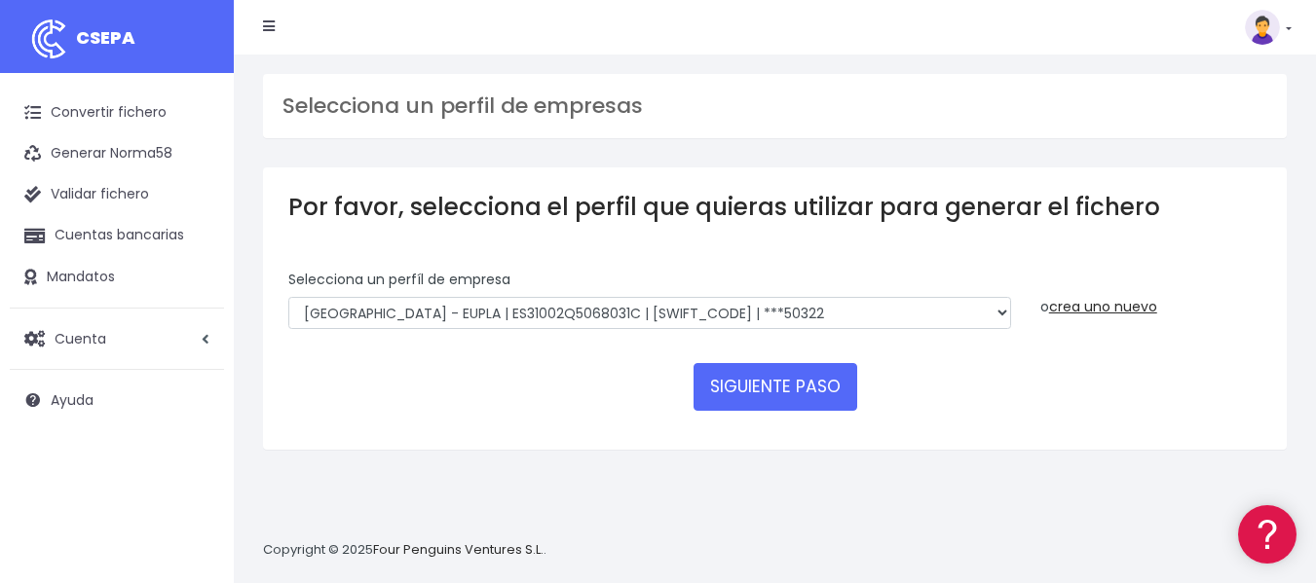
click at [648, 341] on div "Selecciona un perfíl de empresa Escuela Universitaria Politécnica de La Almunia…" at bounding box center [650, 307] width 752 height 74
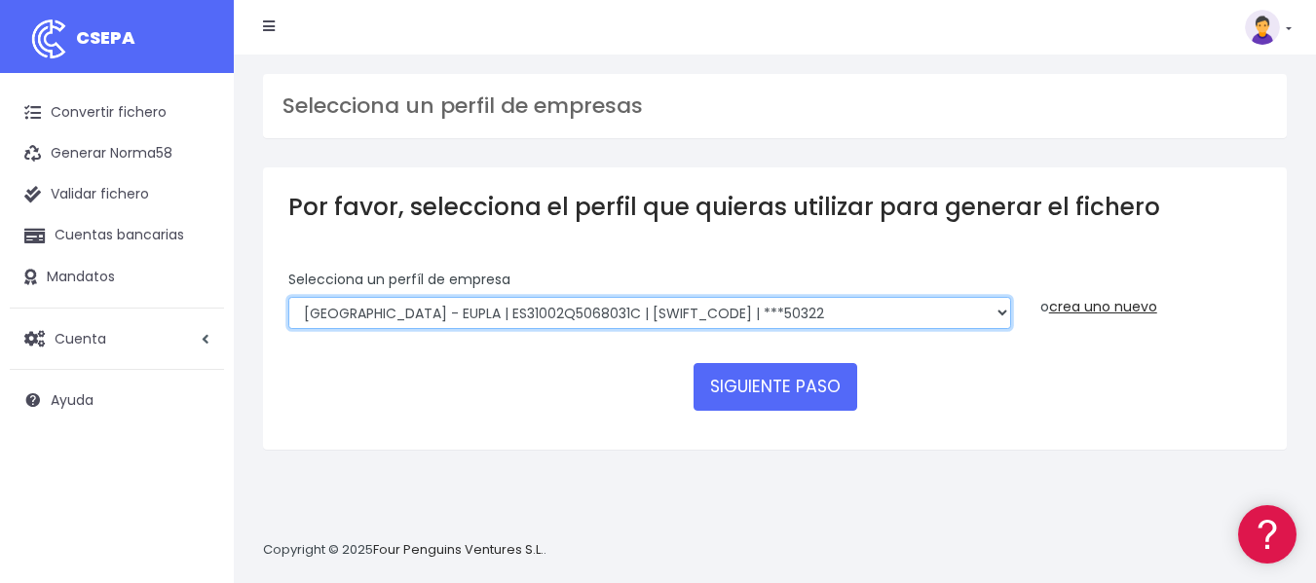
click at [648, 319] on select "Escuela Universitaria Politécnica de La Almunia - EUPLA | ES31002Q5068031C | CA…" at bounding box center [649, 313] width 723 height 33
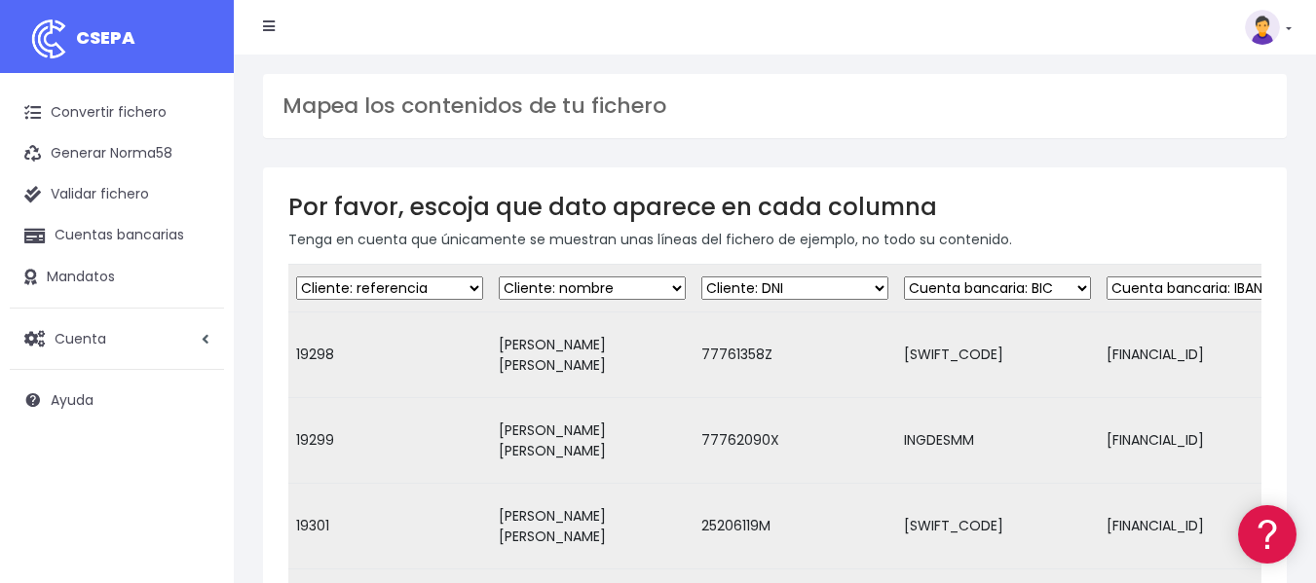
click at [465, 284] on select "Desechar campo Cliente: nombre Cliente: DNI Cliente: Email Cliente: Dirección C…" at bounding box center [389, 288] width 187 height 23
click at [296, 277] on select "Desechar campo Cliente: nombre Cliente: DNI Cliente: Email Cliente: Dirección C…" at bounding box center [389, 288] width 187 height 23
click at [429, 285] on select "Desechar campo Cliente: nombre Cliente: DNI Cliente: Email Cliente: Dirección C…" at bounding box center [389, 288] width 187 height 23
select select "mandate_reference"
click at [296, 277] on select "Desechar campo Cliente: nombre Cliente: DNI Cliente: Email Cliente: Dirección C…" at bounding box center [389, 288] width 187 height 23
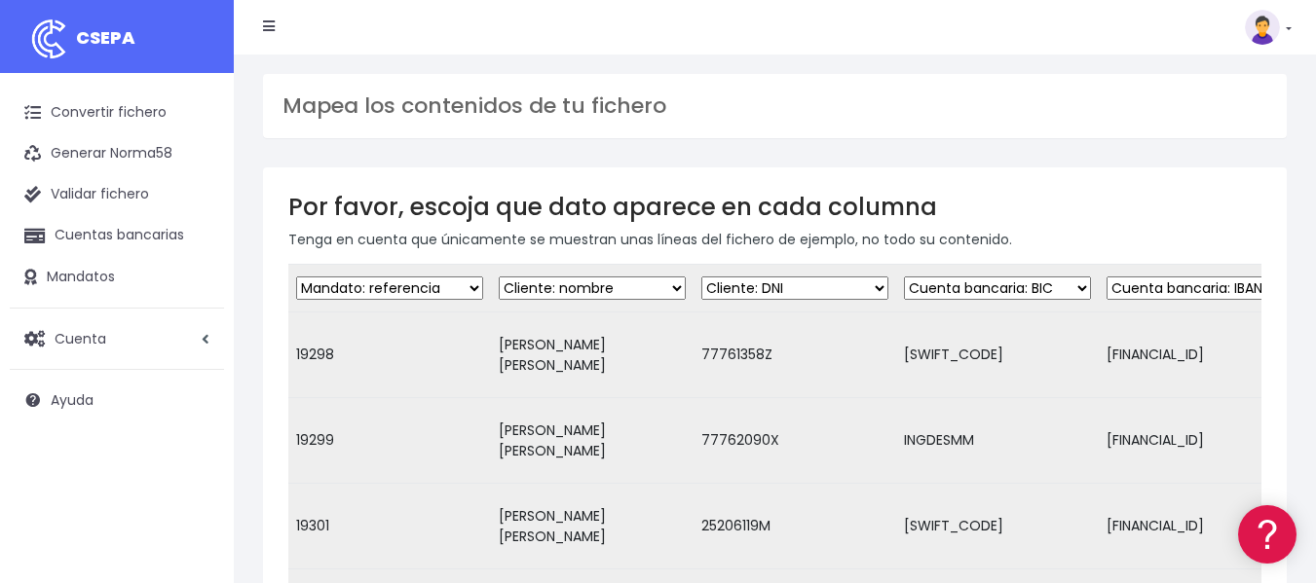
click at [577, 287] on select "Desechar campo Cliente: nombre Cliente: DNI Cliente: Email Cliente: Dirección C…" at bounding box center [592, 288] width 187 height 23
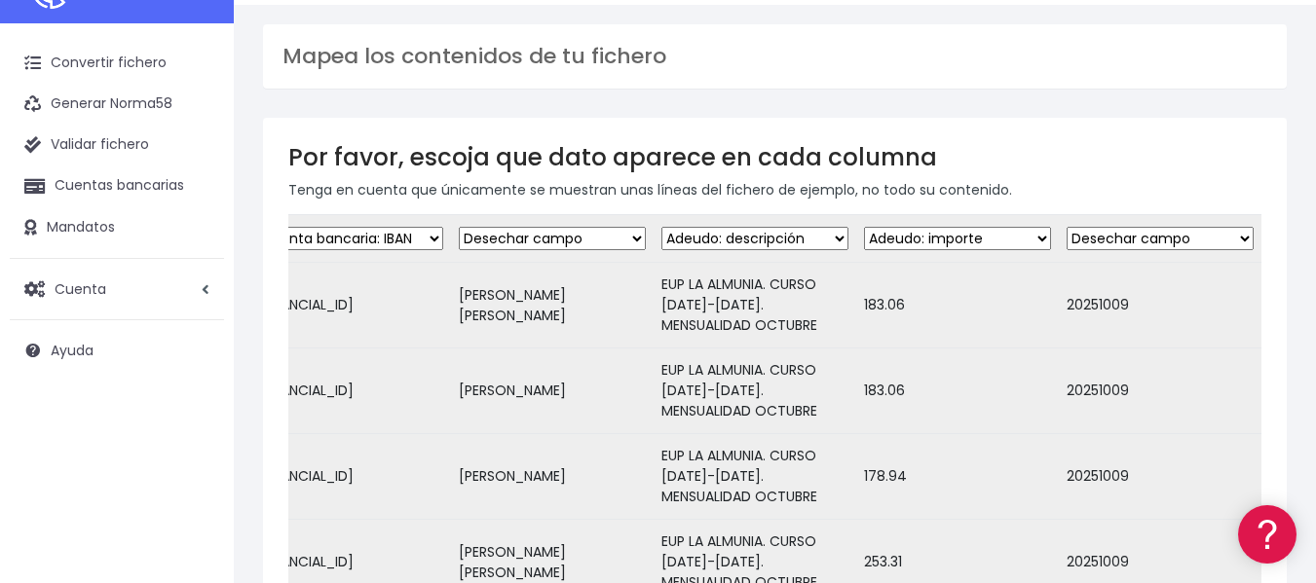
scroll to position [49, 0]
click at [1191, 241] on select "Desechar campo Cliente: nombre Cliente: DNI Cliente: Email Cliente: Dirección C…" at bounding box center [1159, 239] width 187 height 23
select select "mandate_signed_at"
click at [1066, 228] on select "Desechar campo Cliente: nombre Cliente: DNI Cliente: Email Cliente: Dirección C…" at bounding box center [1159, 239] width 187 height 23
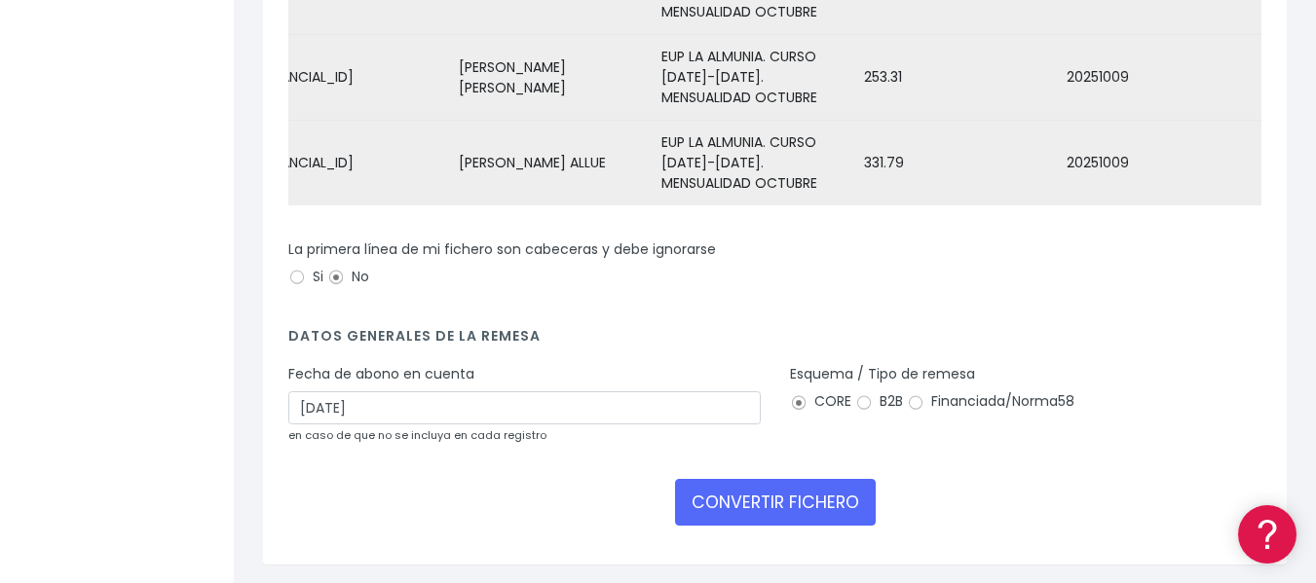
scroll to position [536, 0]
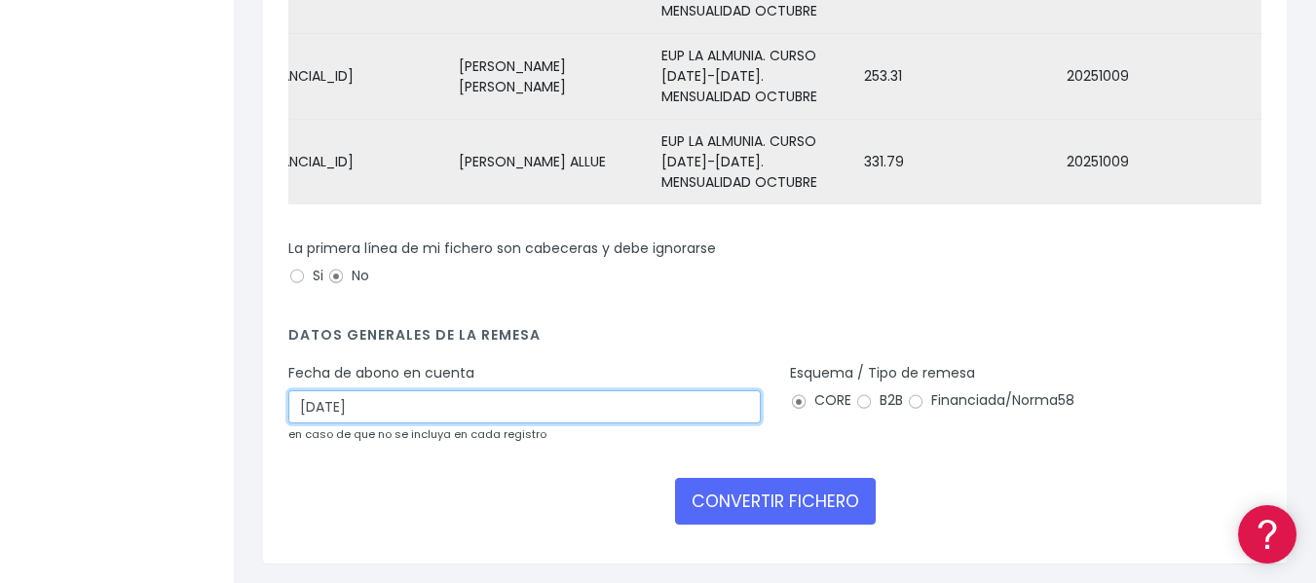
click at [513, 422] on input "[DATE]" at bounding box center [524, 407] width 472 height 33
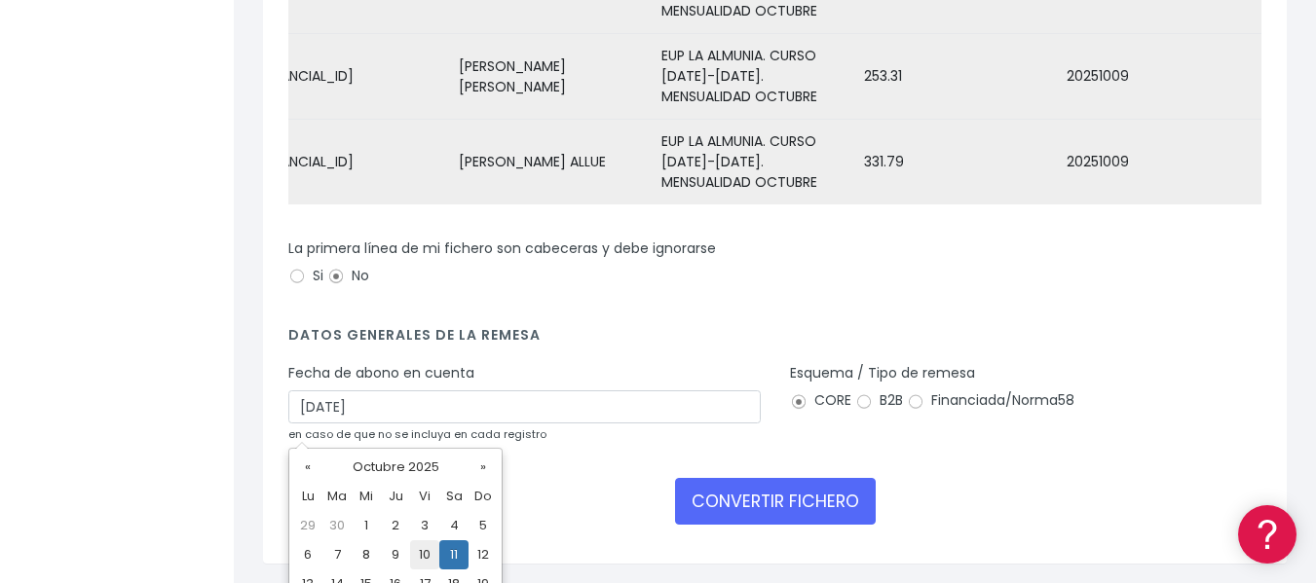
click at [428, 547] on td "10" at bounding box center [424, 555] width 29 height 29
type input "10/10/2025"
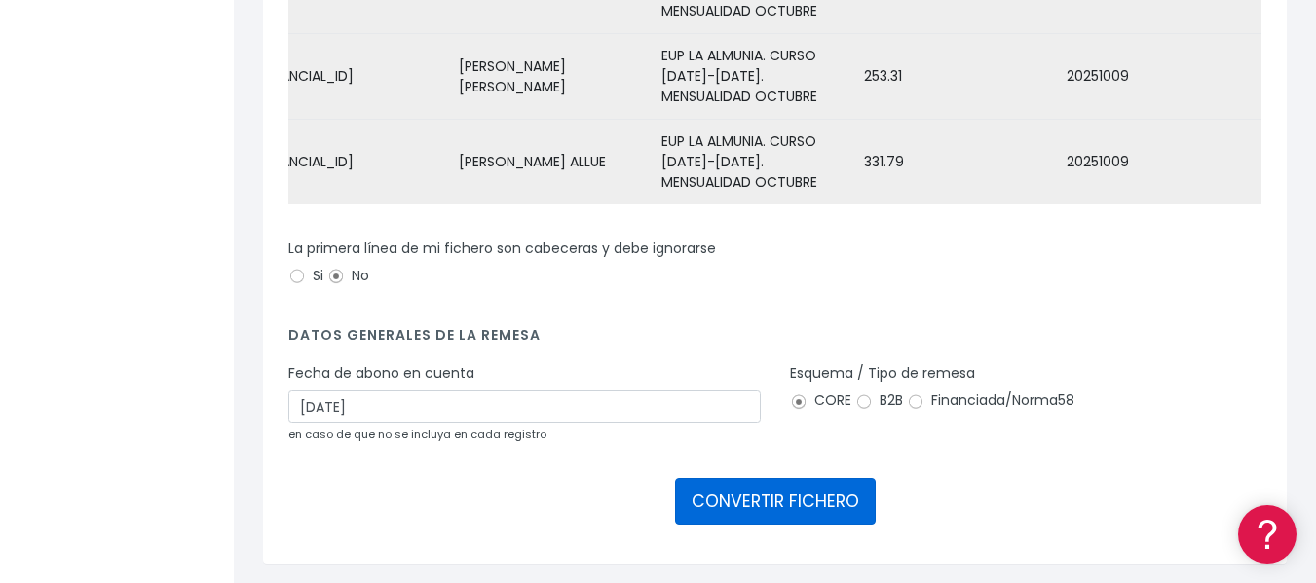
click at [800, 525] on button "CONVERTIR FICHERO" at bounding box center [775, 501] width 201 height 47
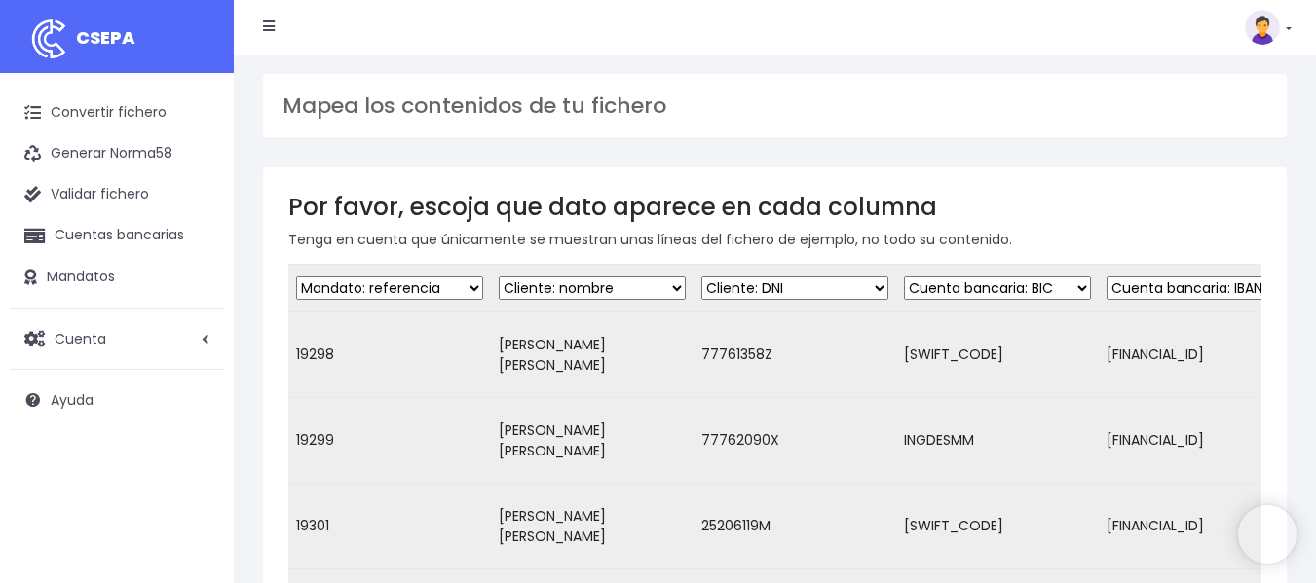
select select "mandate_reference"
select select "mandate_signed_at"
